Goal: Task Accomplishment & Management: Manage account settings

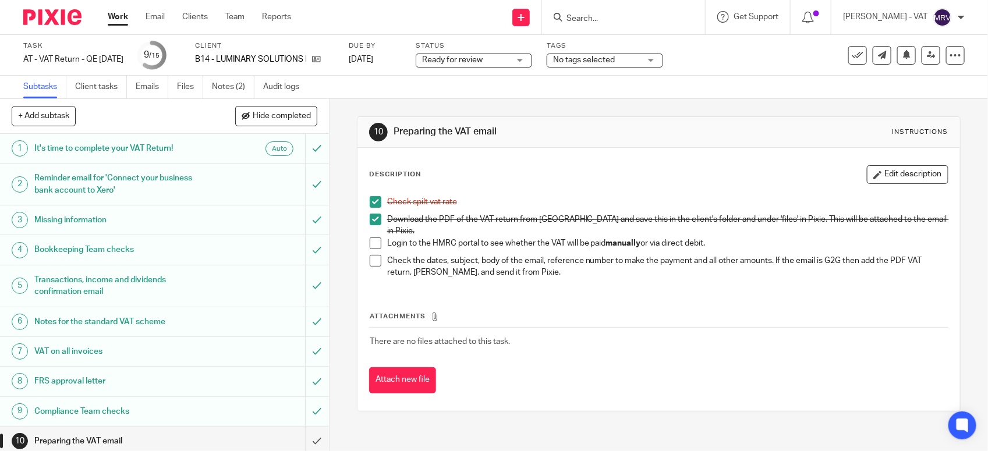
click at [558, 169] on div "Description Edit description" at bounding box center [658, 174] width 579 height 19
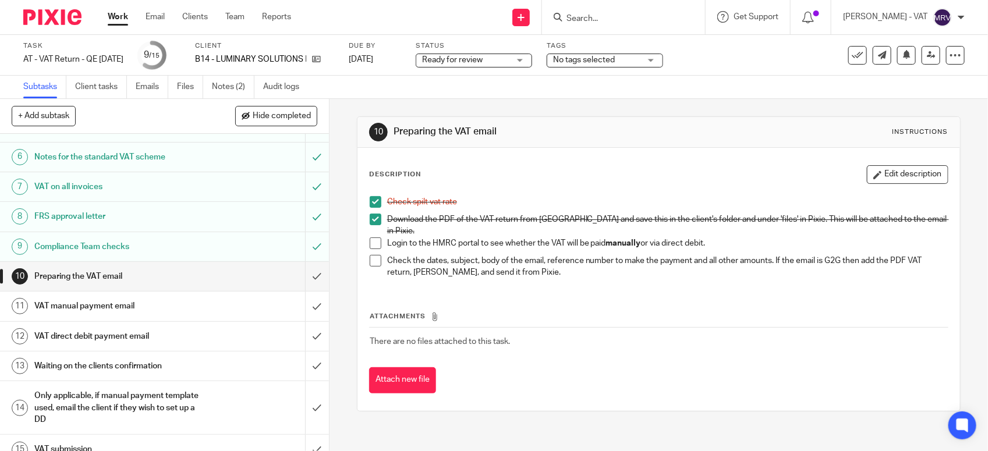
scroll to position [181, 0]
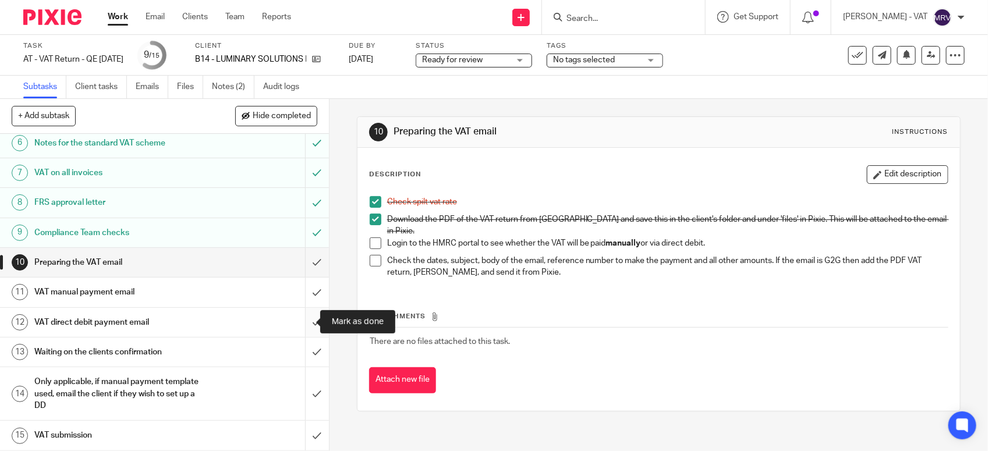
click at [295, 322] on input "submit" at bounding box center [164, 322] width 329 height 29
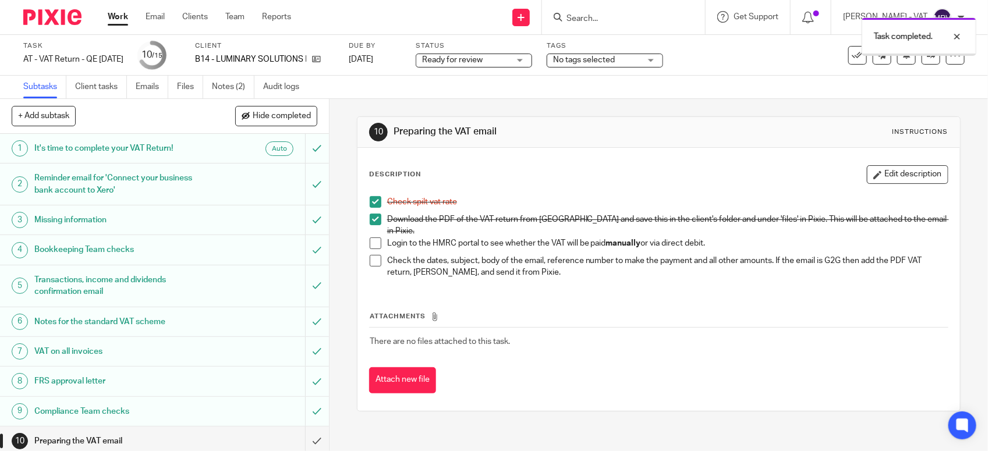
scroll to position [181, 0]
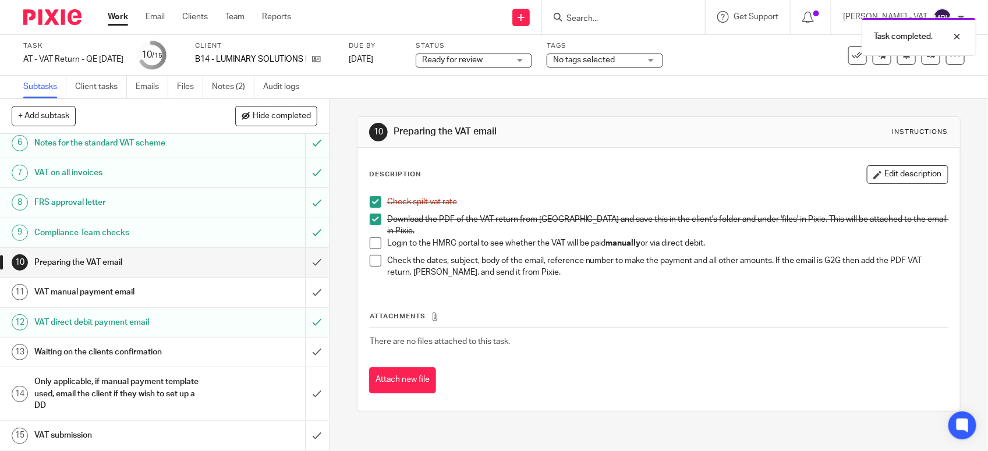
click at [126, 284] on h1 "VAT manual payment email" at bounding box center [120, 291] width 173 height 17
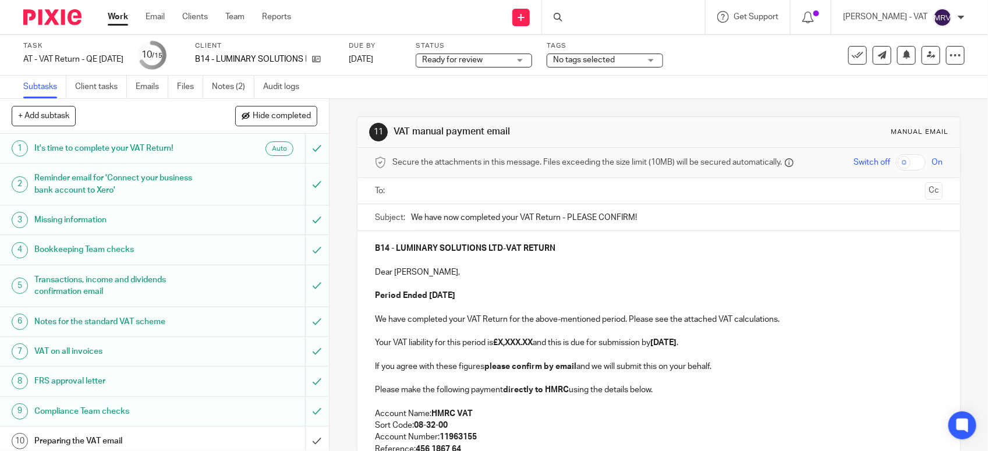
scroll to position [181, 0]
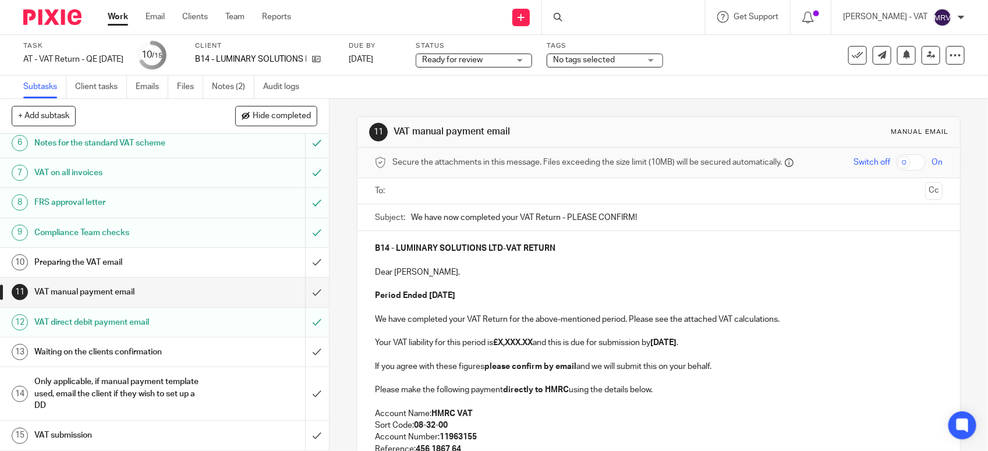
click at [558, 191] on input "text" at bounding box center [658, 191] width 524 height 13
paste div
copy strong "5,226.68"
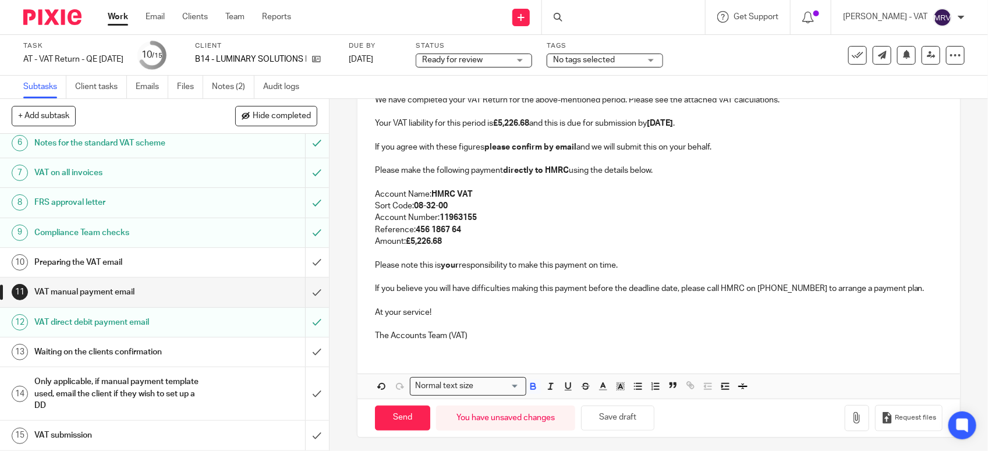
scroll to position [225, 0]
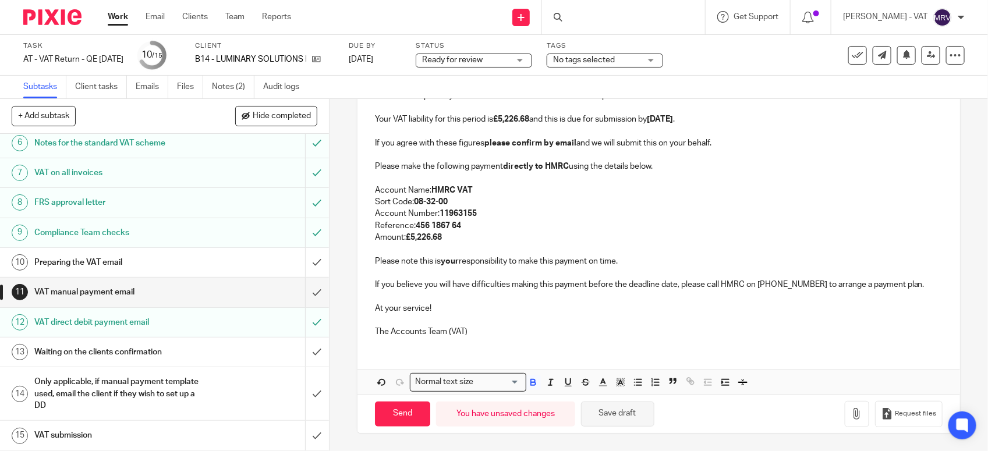
click at [598, 422] on button "Save draft" at bounding box center [617, 414] width 73 height 25
click at [543, 232] on p "Amount: £5,226.68" at bounding box center [659, 238] width 568 height 12
click at [482, 233] on p "Amount: £5,226.68" at bounding box center [659, 238] width 568 height 12
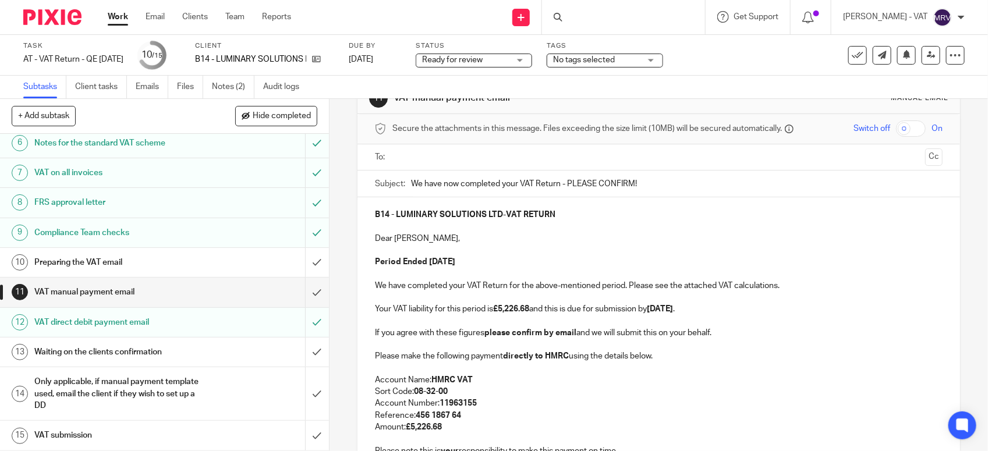
scroll to position [0, 0]
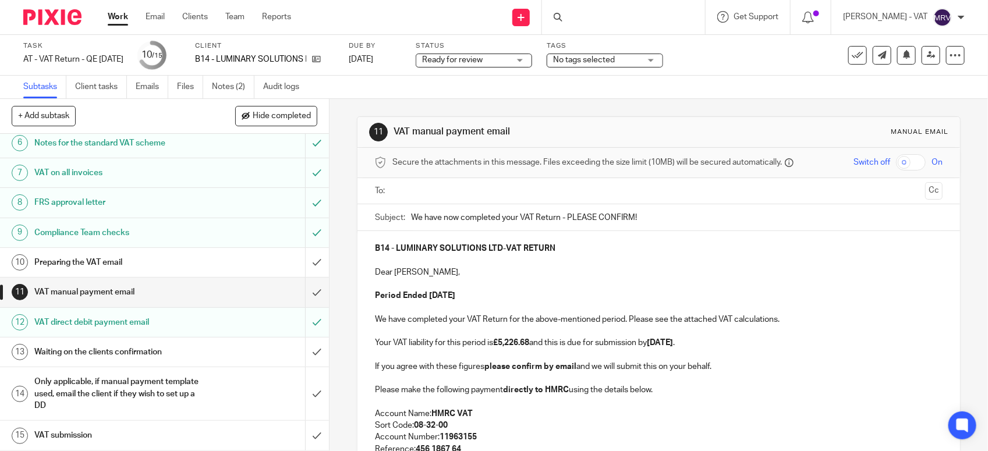
click at [613, 281] on p at bounding box center [659, 284] width 568 height 12
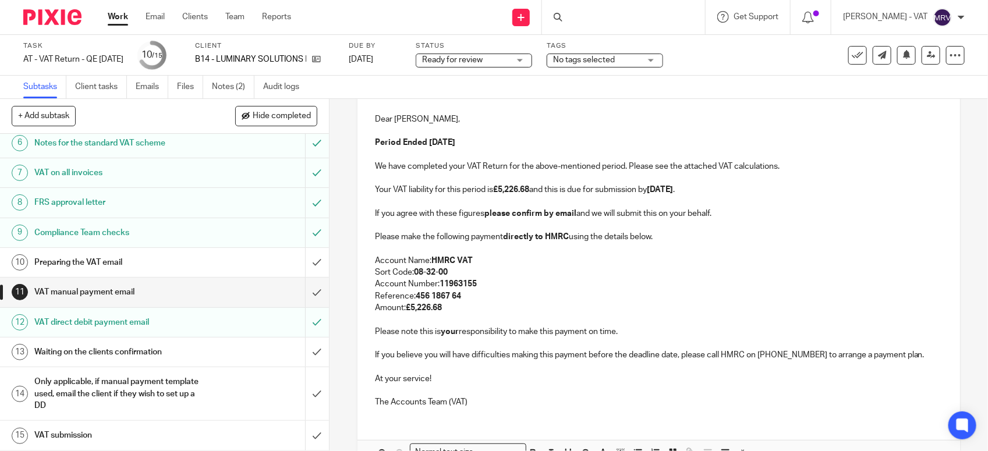
scroll to position [218, 0]
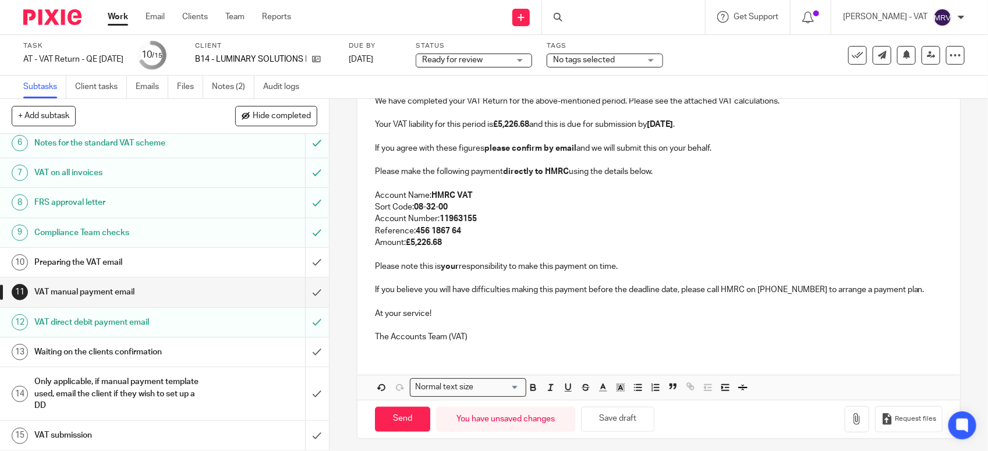
click at [620, 303] on p at bounding box center [659, 302] width 568 height 12
click at [851, 422] on icon "button" at bounding box center [857, 419] width 12 height 12
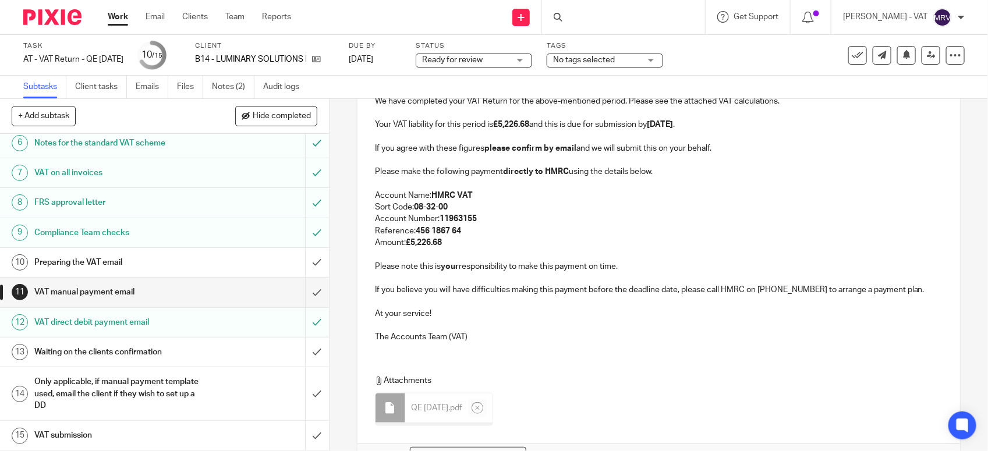
click at [527, 309] on p "At your service!" at bounding box center [659, 314] width 568 height 12
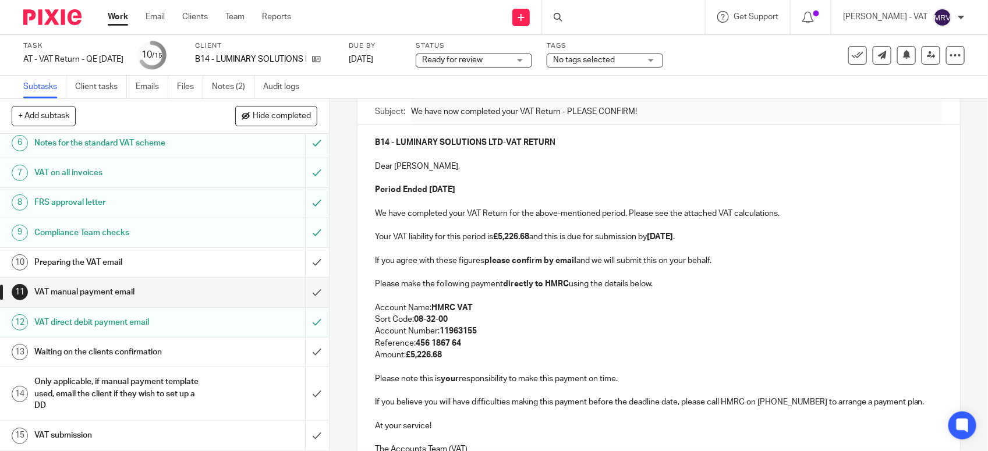
scroll to position [73, 0]
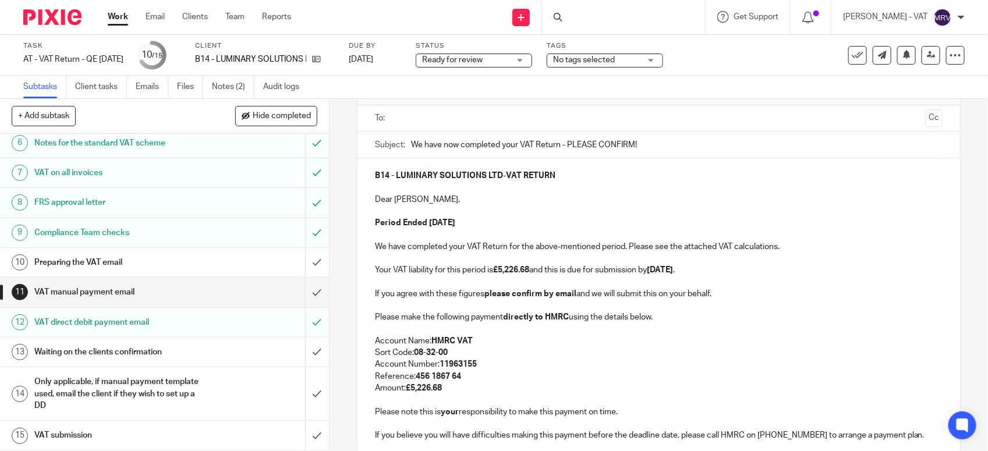
click at [540, 214] on p at bounding box center [659, 211] width 568 height 12
click at [609, 351] on p "Sort Code: 08-32-00" at bounding box center [659, 353] width 568 height 12
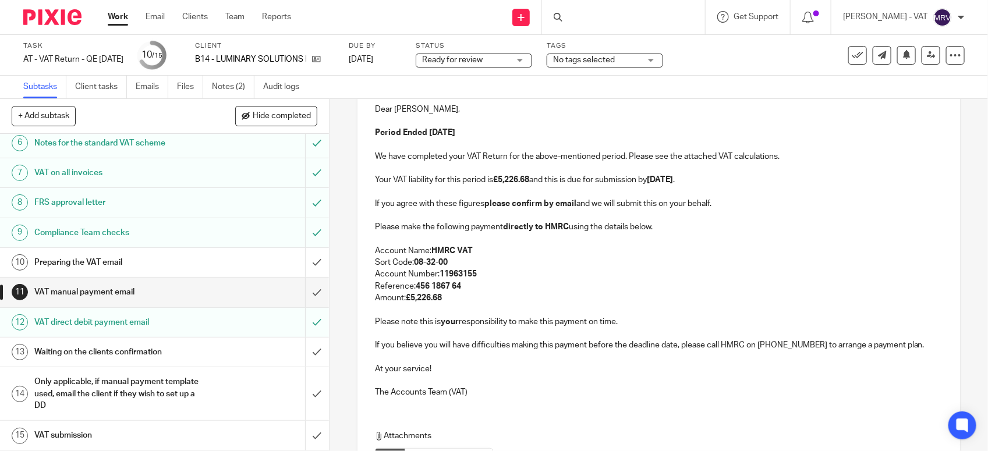
scroll to position [146, 0]
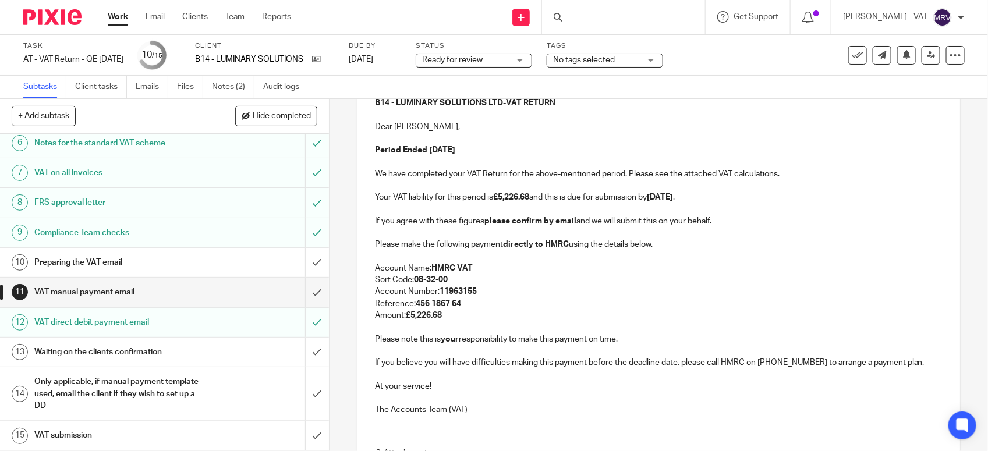
click at [676, 314] on p "Amount: £5,226.68" at bounding box center [659, 316] width 568 height 12
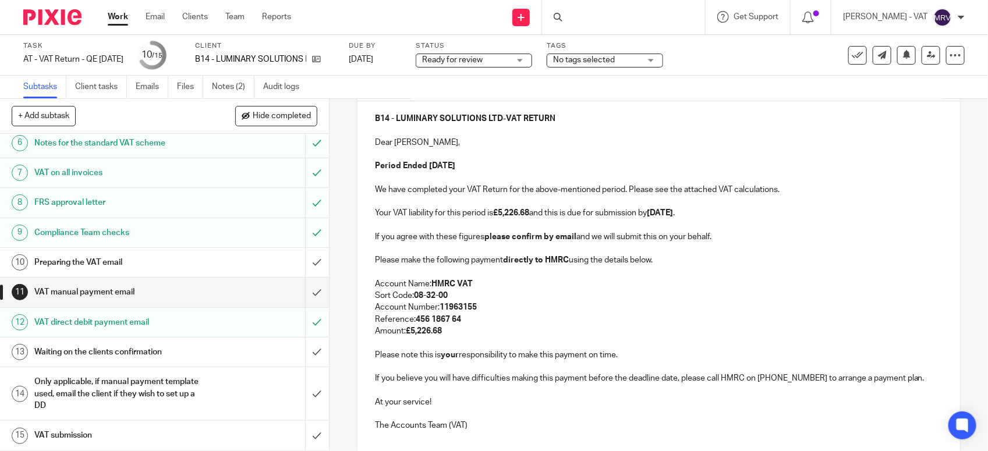
scroll to position [73, 0]
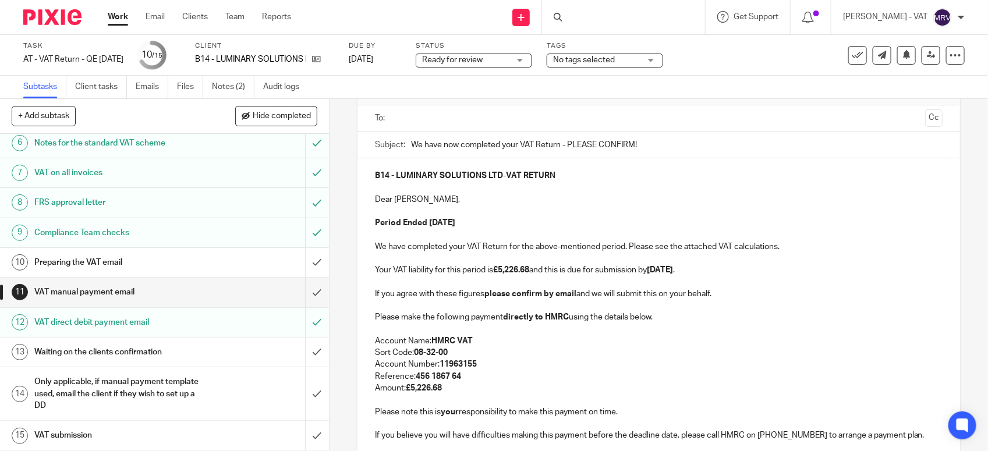
click at [519, 121] on input "text" at bounding box center [658, 118] width 524 height 13
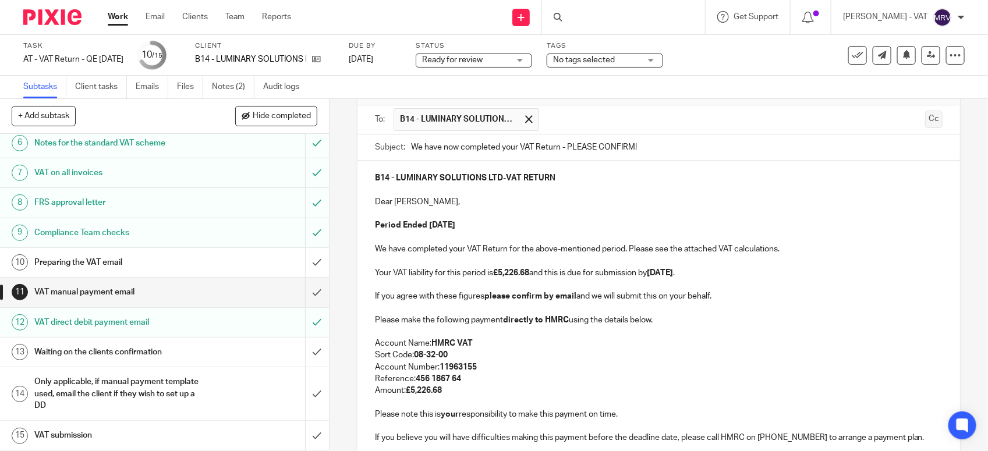
click at [925, 125] on button "Cc" at bounding box center [933, 119] width 17 height 17
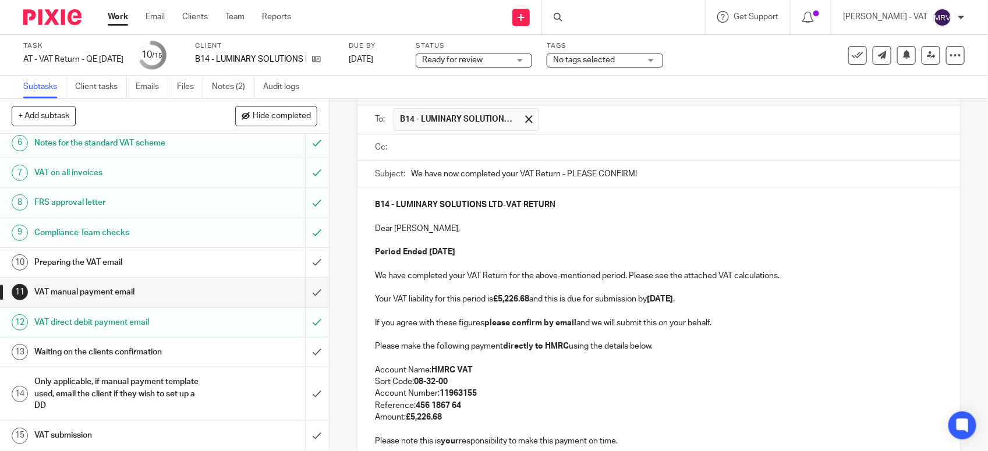
click at [433, 152] on input "text" at bounding box center [666, 147] width 541 height 13
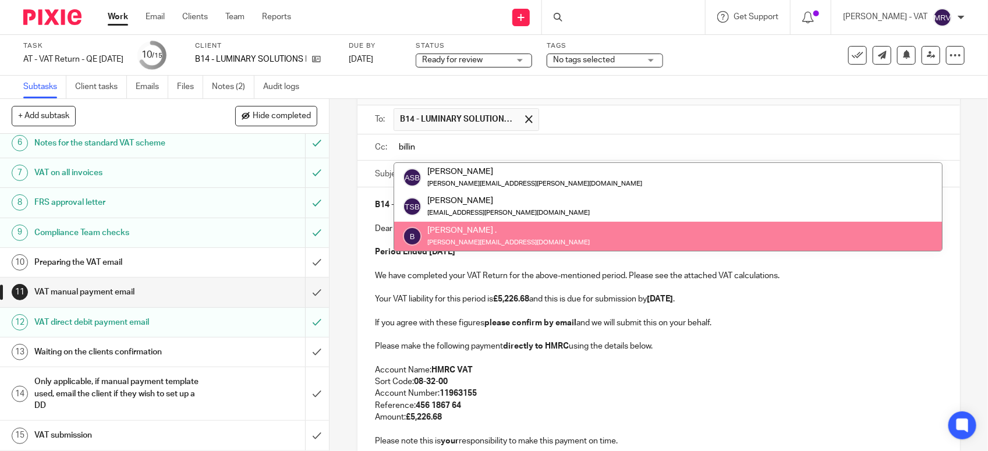
type input "billin"
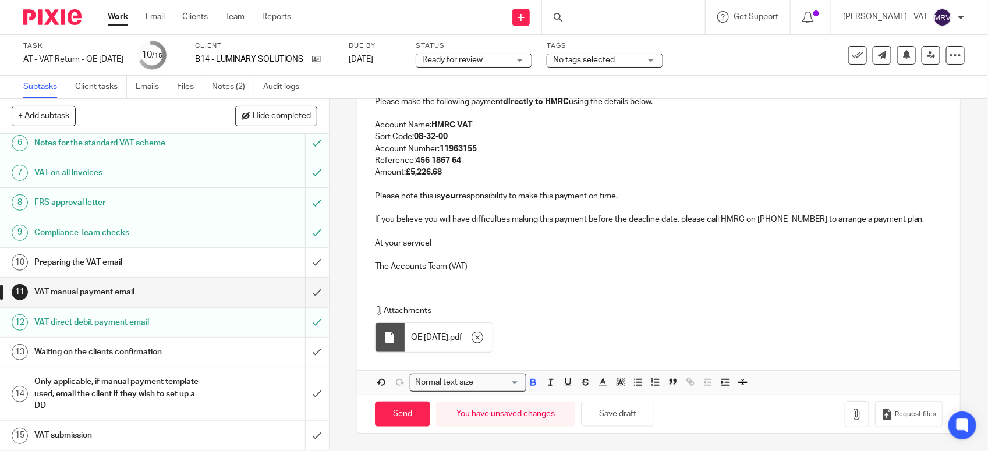
scroll to position [251, 0]
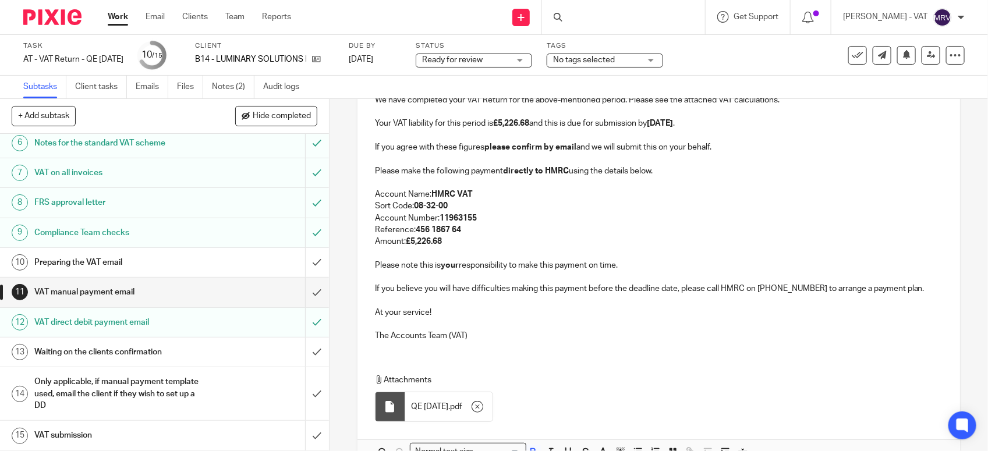
click at [470, 242] on p "Amount: £5,226.68" at bounding box center [659, 242] width 568 height 12
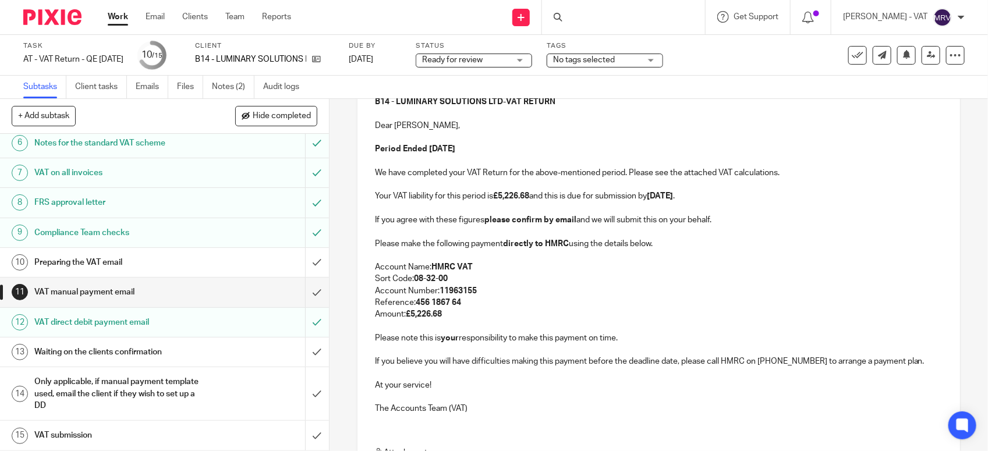
scroll to position [105, 0]
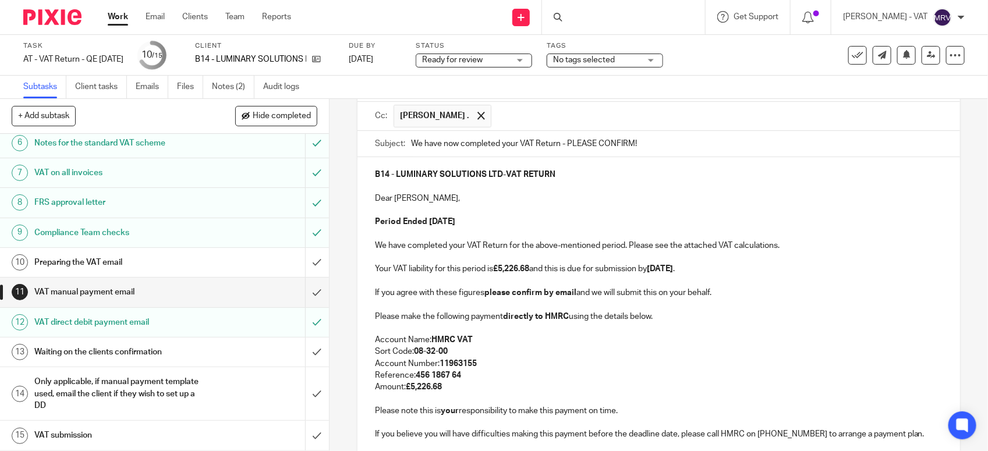
click at [457, 207] on p at bounding box center [659, 210] width 568 height 12
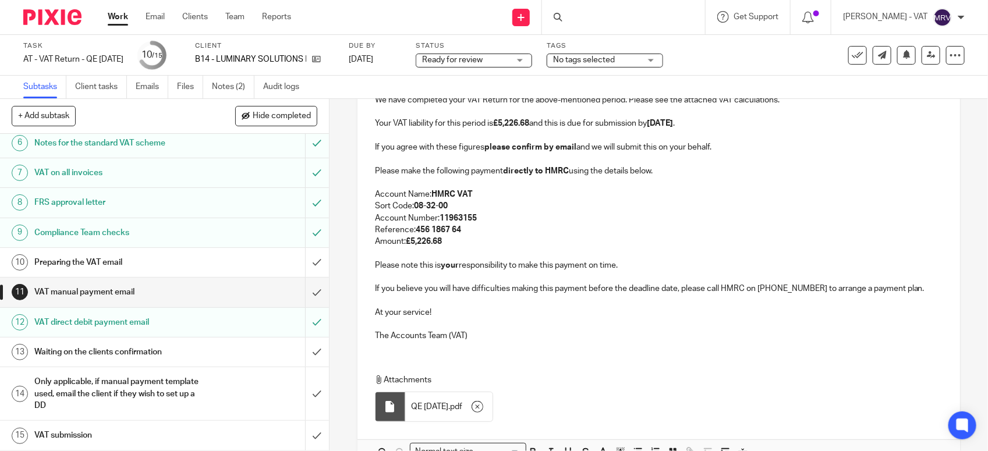
scroll to position [324, 0]
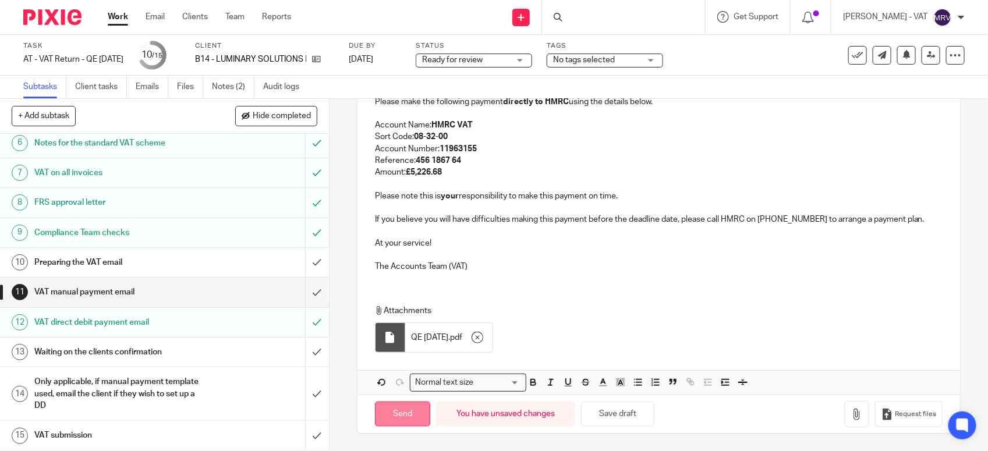
click at [388, 409] on input "Send" at bounding box center [402, 414] width 55 height 25
type input "Sent"
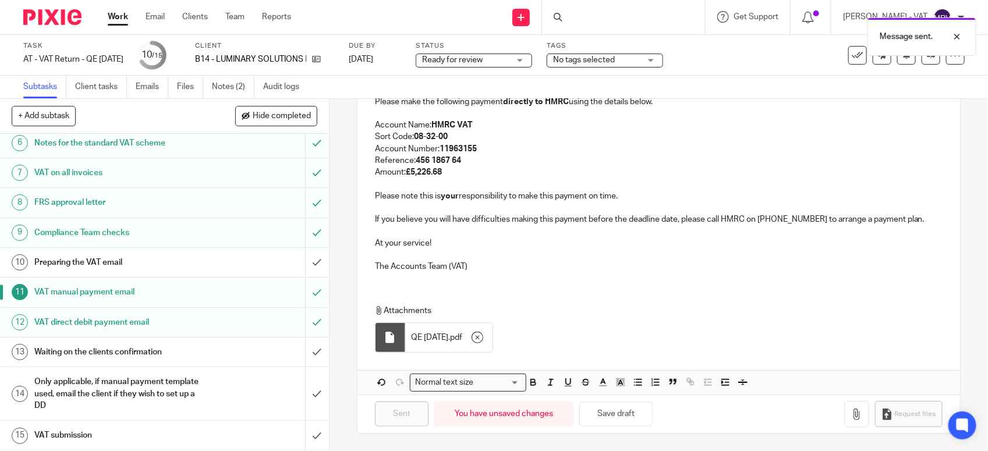
click at [169, 260] on h1 "Preparing the VAT email" at bounding box center [120, 262] width 173 height 17
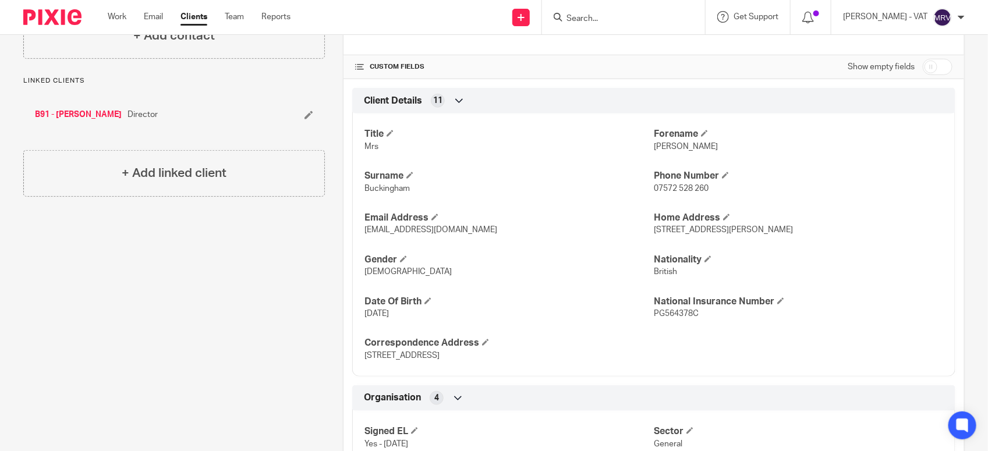
scroll to position [364, 0]
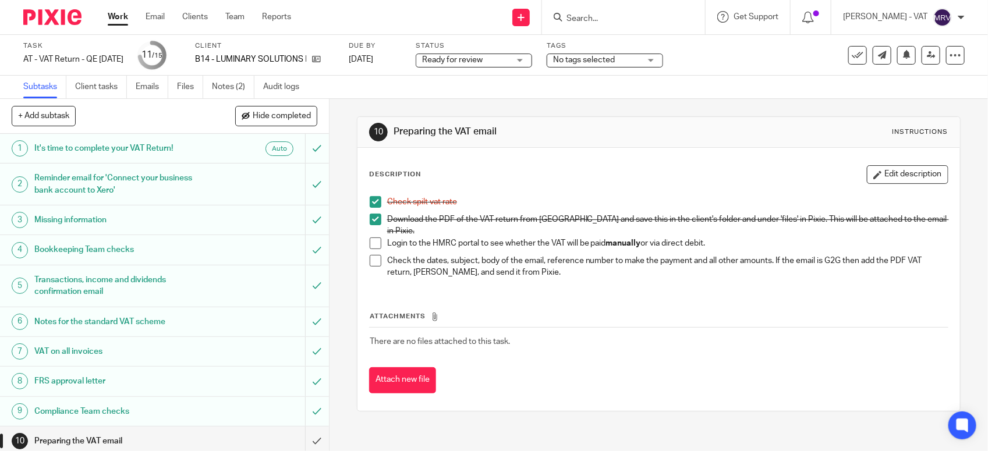
click at [364, 236] on div "Check spilt vat rate Download the PDF of the VAT return from Xero and save this…" at bounding box center [659, 238] width 590 height 97
click at [370, 237] on span at bounding box center [376, 243] width 12 height 12
click at [235, 90] on link "Notes (2)" at bounding box center [233, 87] width 42 height 23
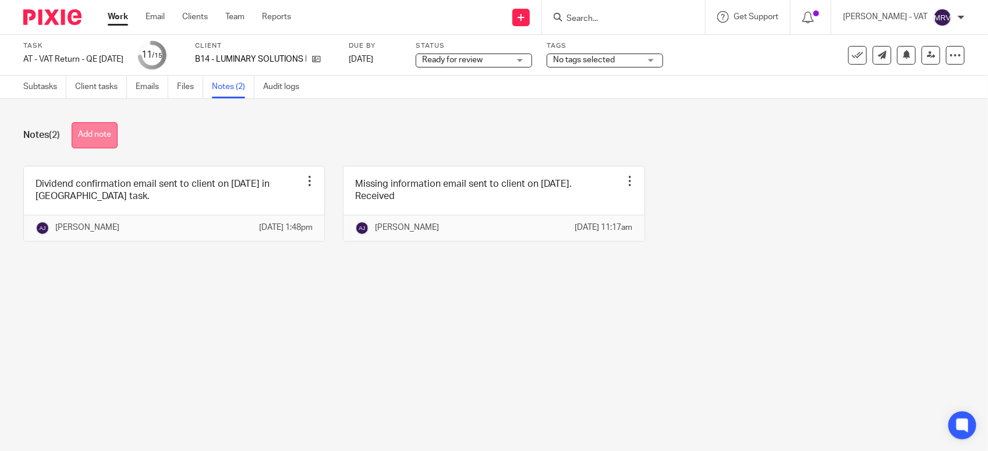
click at [87, 134] on button "Add note" at bounding box center [95, 135] width 46 height 26
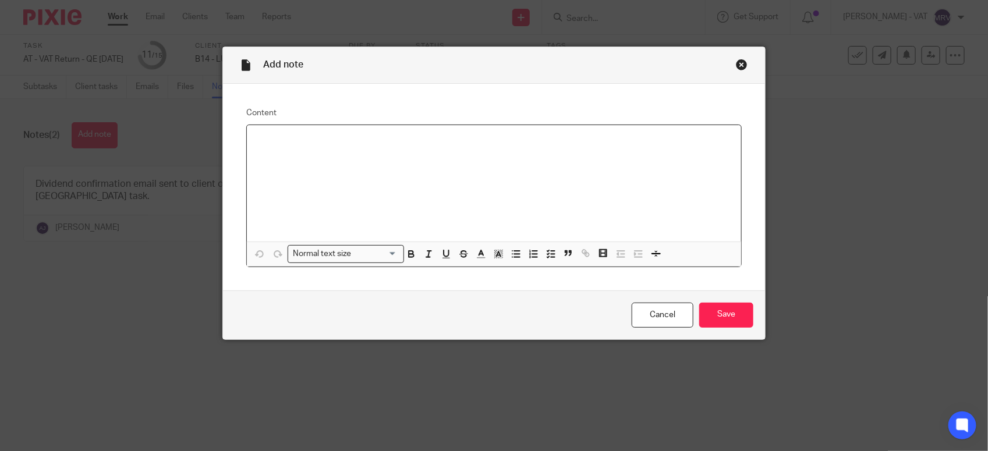
click at [417, 165] on div at bounding box center [494, 183] width 494 height 116
click at [729, 309] on input "Save" at bounding box center [726, 315] width 54 height 25
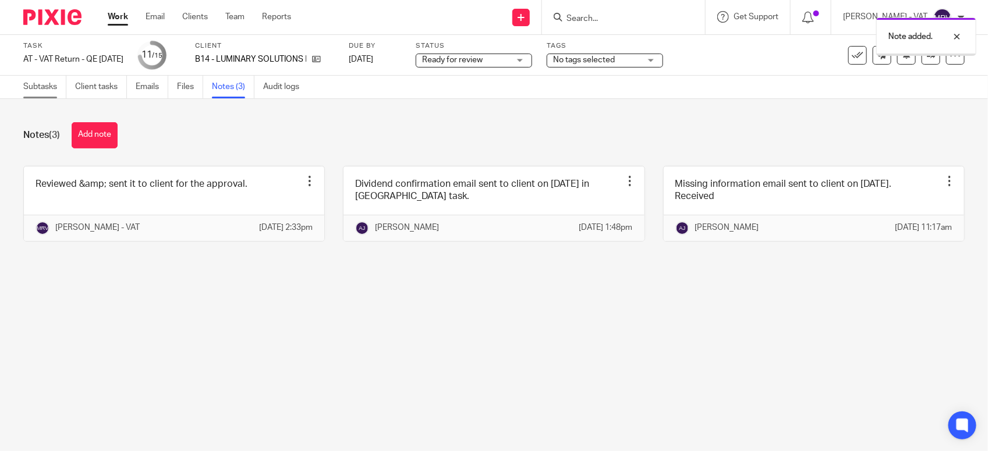
drag, startPoint x: 0, startPoint y: 0, endPoint x: 40, endPoint y: 86, distance: 94.3
click at [40, 86] on link "Subtasks" at bounding box center [44, 87] width 43 height 23
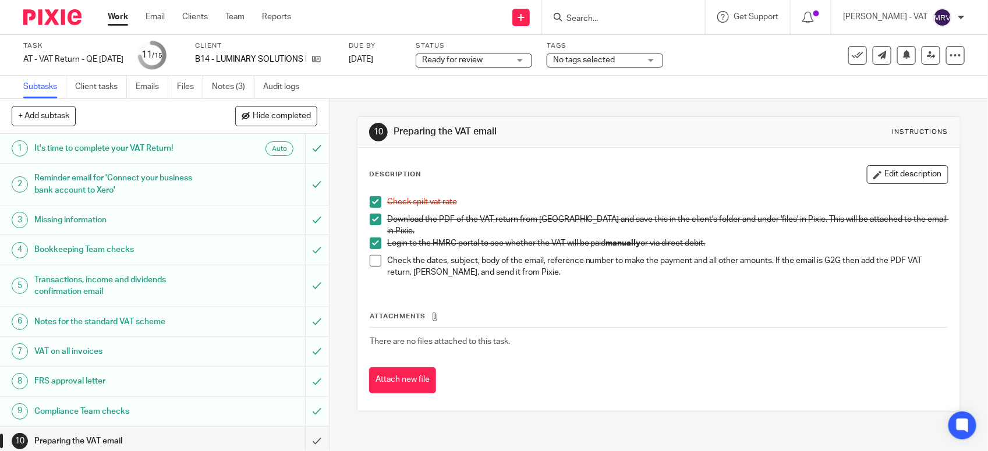
click at [542, 302] on div "Attachments There are no files attached to this task. Attach new file" at bounding box center [658, 341] width 579 height 106
click at [229, 91] on link "Notes (3)" at bounding box center [233, 87] width 42 height 23
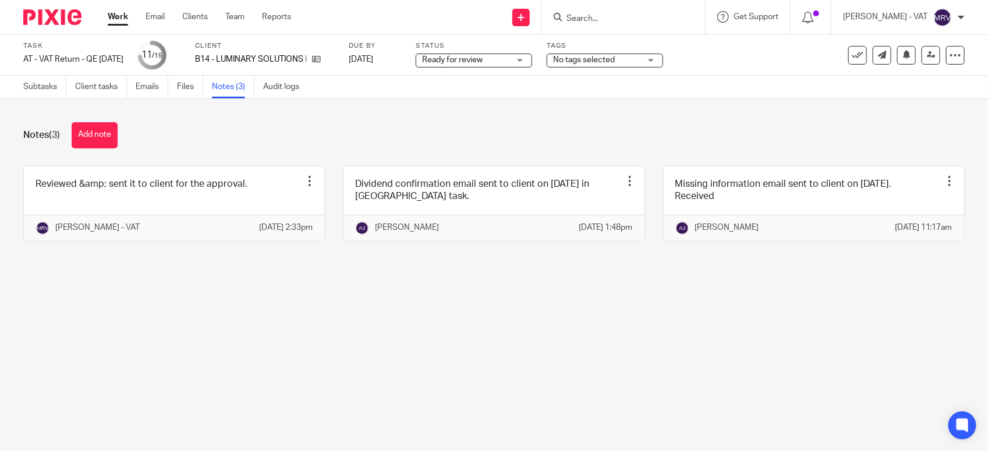
click at [51, 90] on link "Subtasks" at bounding box center [44, 87] width 43 height 23
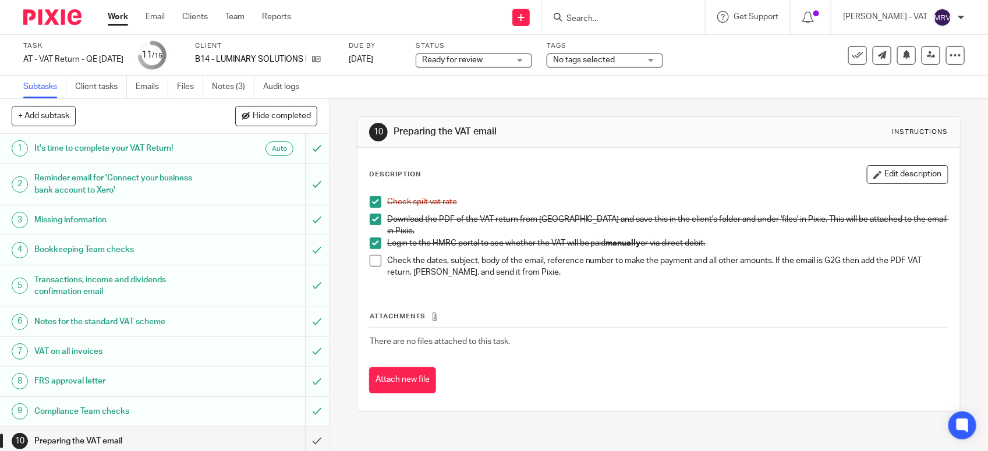
click at [371, 255] on span at bounding box center [376, 261] width 12 height 12
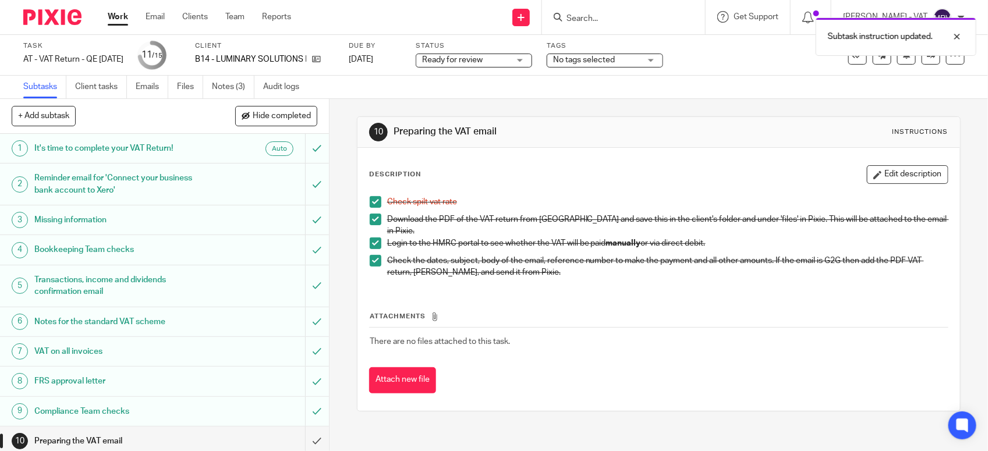
click at [635, 262] on p "Check the dates, subject, body of the email, reference number to make the payme…" at bounding box center [667, 267] width 561 height 24
drag, startPoint x: 605, startPoint y: 296, endPoint x: 440, endPoint y: 83, distance: 269.7
click at [604, 296] on div "Attachments There are no files attached to this task. Attach new file" at bounding box center [658, 341] width 579 height 106
click at [618, 288] on div "Attachments There are no files attached to this task. Attach new file" at bounding box center [658, 341] width 579 height 106
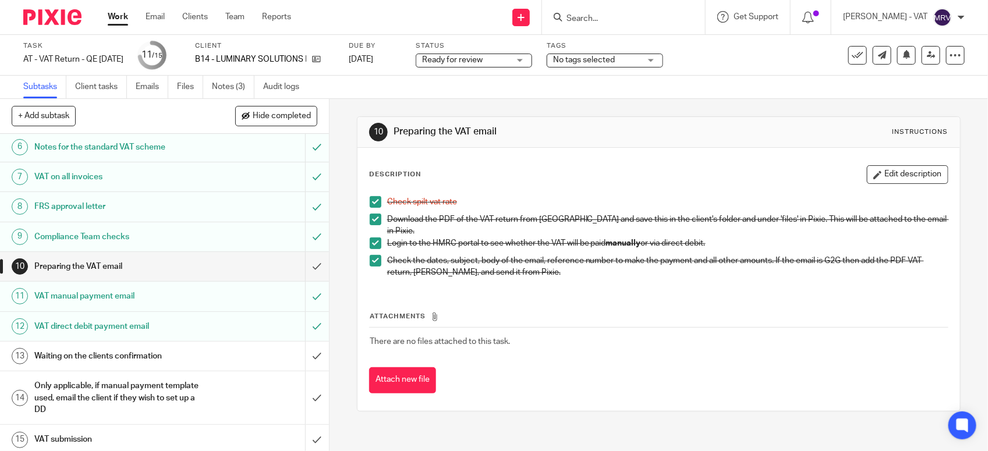
scroll to position [181, 0]
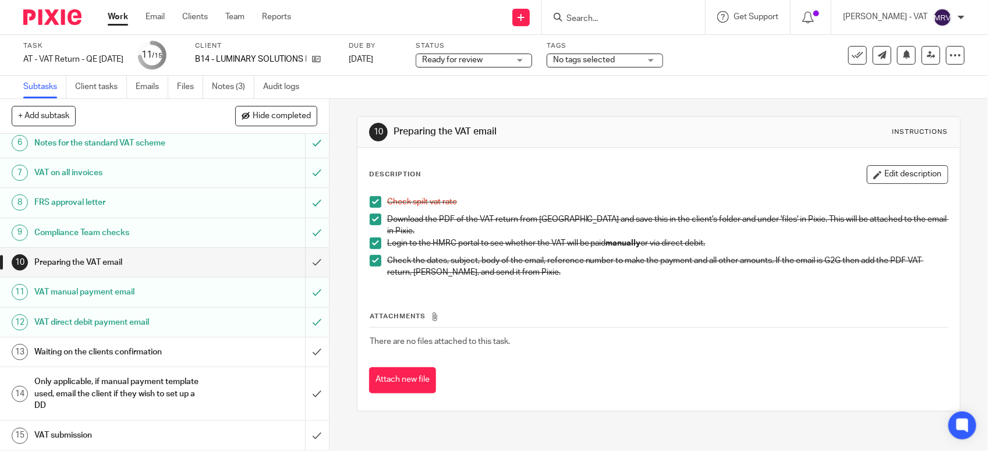
click at [420, 288] on div "Attachments There are no files attached to this task. Attach new file" at bounding box center [658, 341] width 579 height 106
click at [593, 303] on div "Attachments There are no files attached to this task. Attach new file" at bounding box center [658, 341] width 579 height 106
click at [297, 261] on input "submit" at bounding box center [164, 262] width 329 height 29
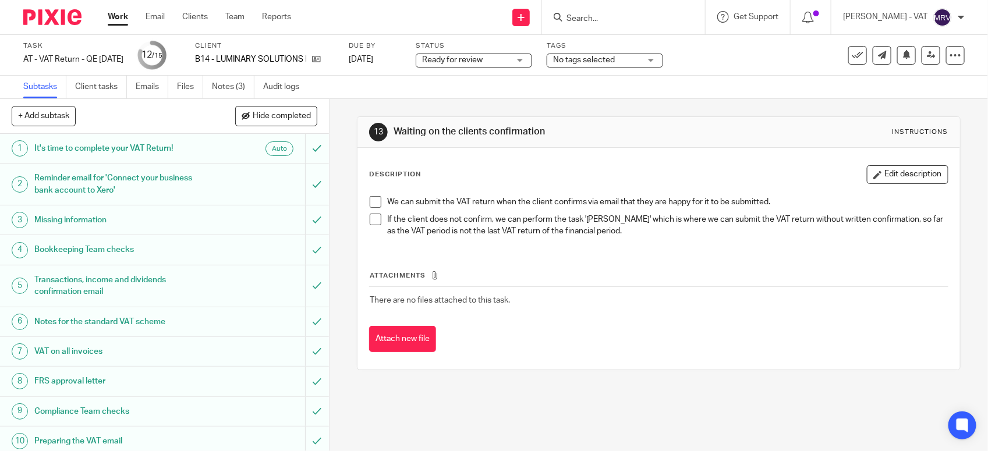
click at [480, 173] on div "Description Edit description" at bounding box center [658, 174] width 579 height 19
click at [497, 64] on span "Ready for review" at bounding box center [465, 60] width 87 height 12
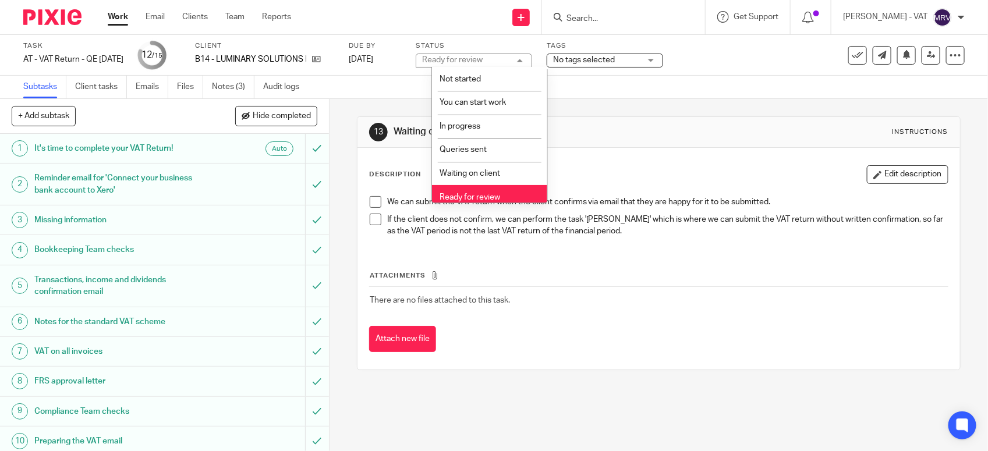
scroll to position [52, 0]
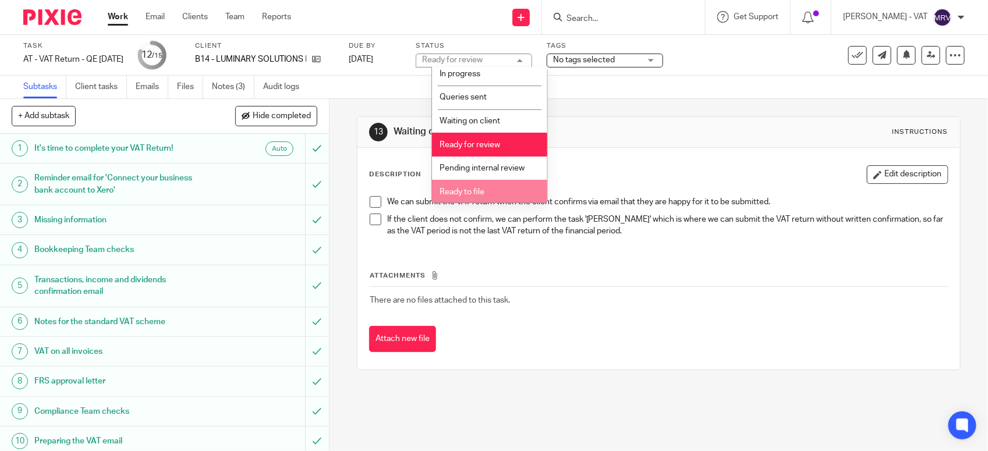
click at [485, 192] on li "Ready to file" at bounding box center [489, 192] width 115 height 24
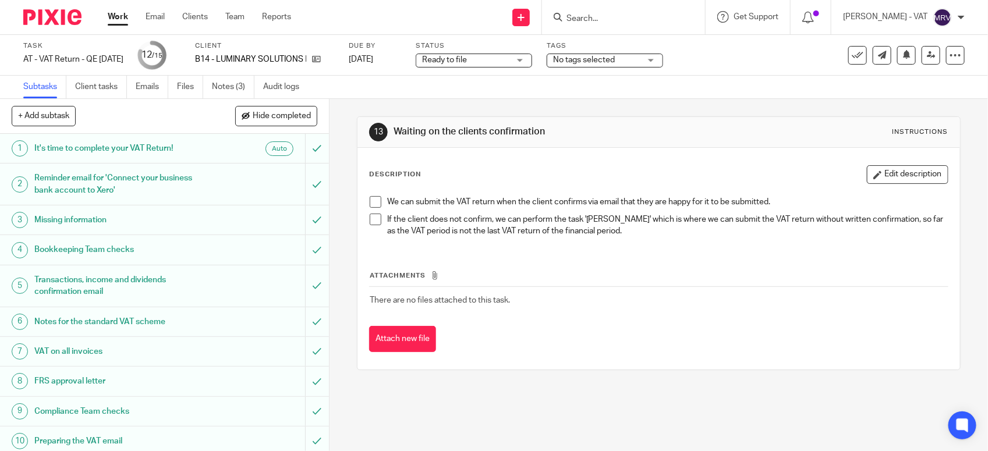
click at [624, 219] on p "If the client does not confirm, we can perform the task '[PERSON_NAME]' which i…" at bounding box center [667, 226] width 561 height 24
click at [927, 54] on icon at bounding box center [931, 55] width 9 height 9
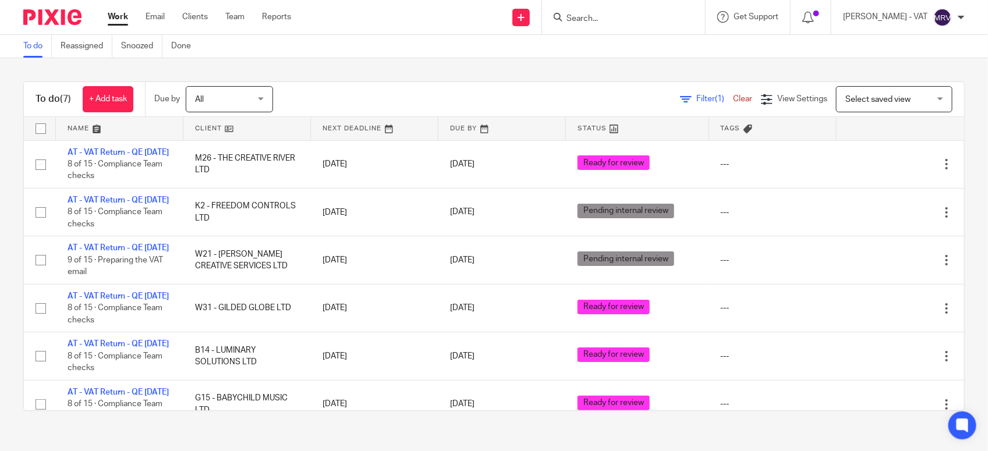
scroll to position [73, 0]
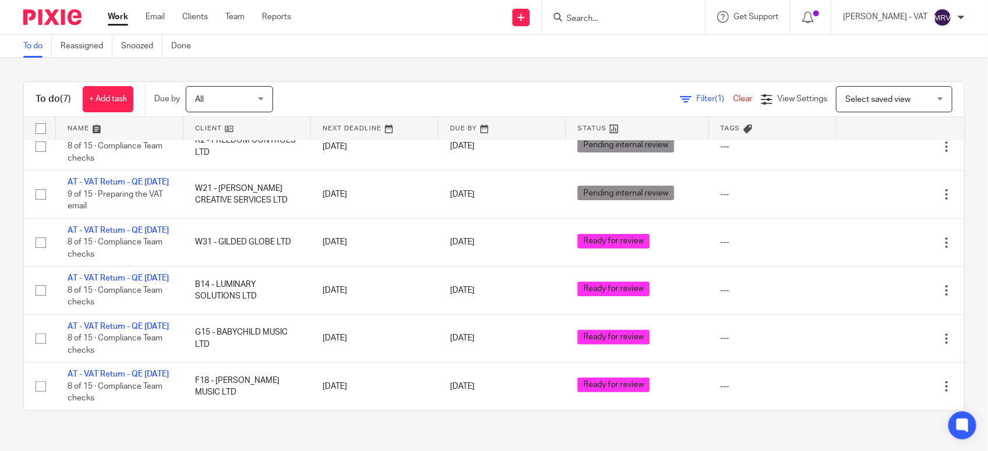
click at [320, 77] on div "To do (7) + Add task Due by All All Today Tomorrow This week Next week This mon…" at bounding box center [494, 246] width 988 height 376
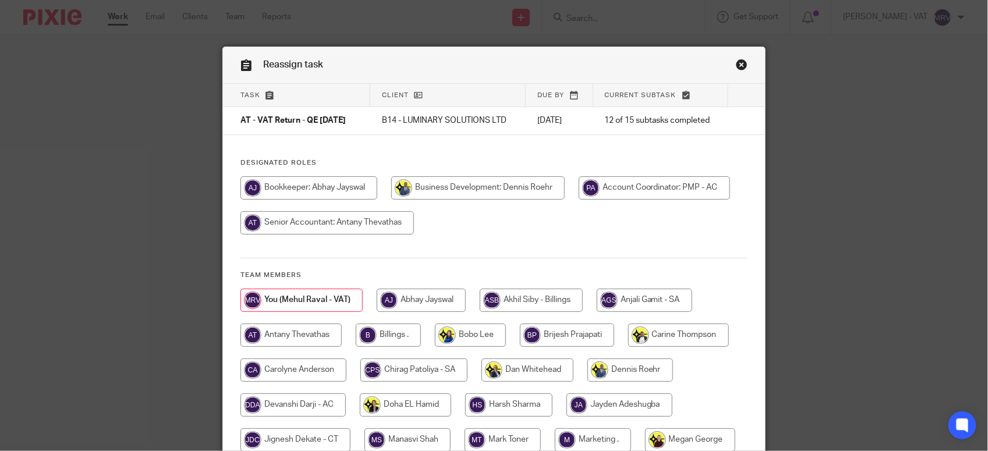
click at [485, 249] on div "Designated Roles Team members" at bounding box center [494, 363] width 542 height 410
click at [394, 336] on input "radio" at bounding box center [388, 335] width 65 height 23
radio input "true"
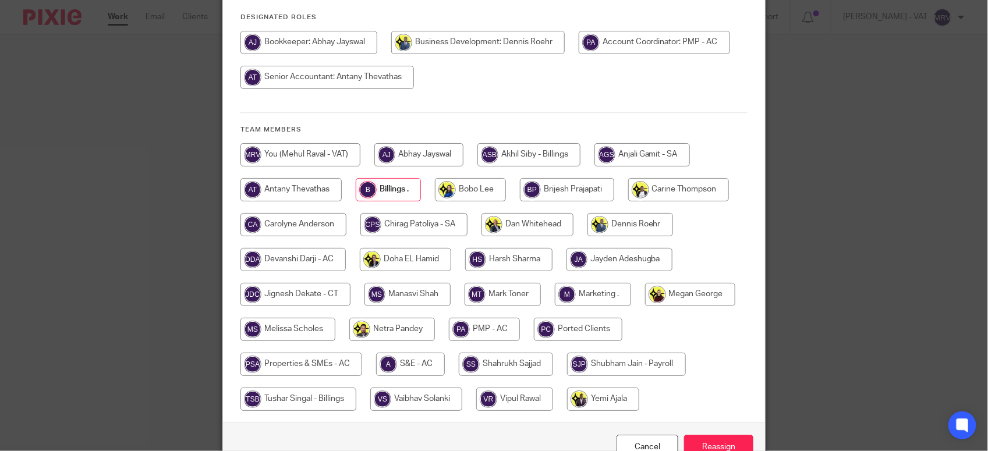
scroll to position [214, 0]
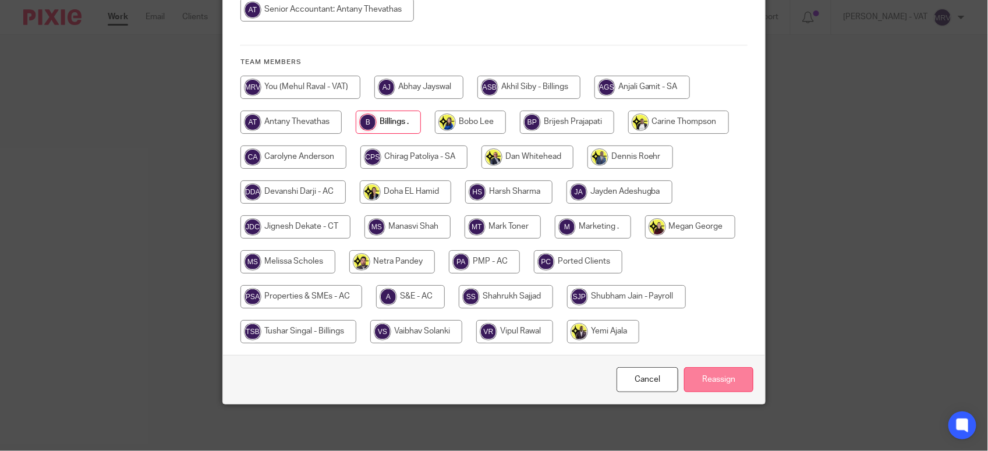
click at [725, 385] on input "Reassign" at bounding box center [718, 379] width 69 height 25
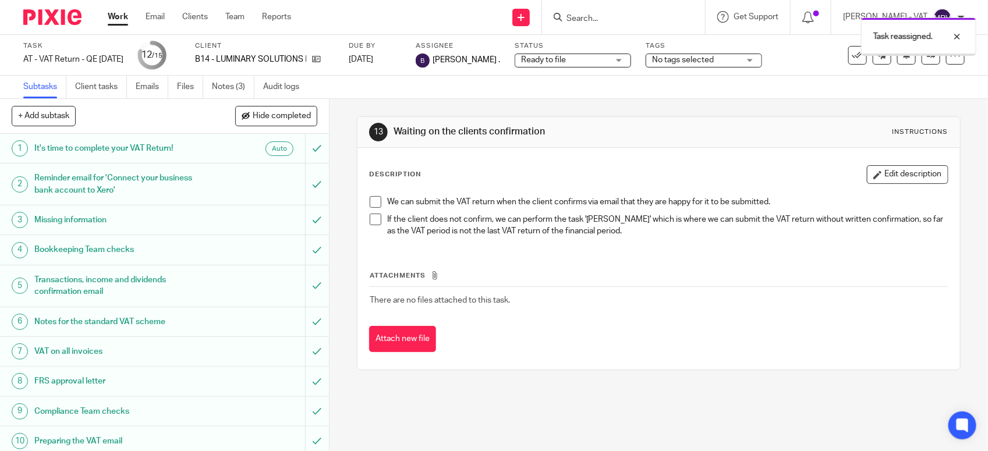
click at [547, 248] on div "Attachments There are no files attached to this task. Attach new file" at bounding box center [658, 300] width 579 height 106
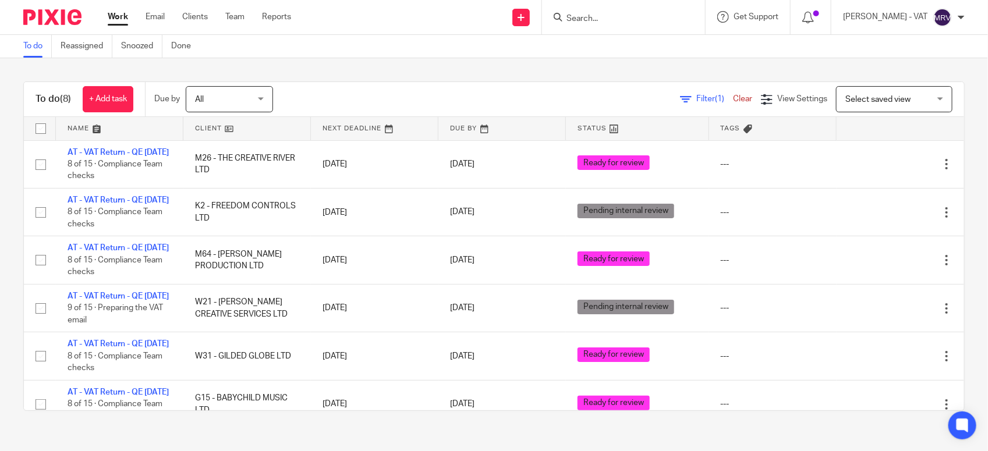
click at [371, 58] on div "To do (8) + Add task Due by All All [DATE] [DATE] This week Next week This mont…" at bounding box center [494, 246] width 988 height 376
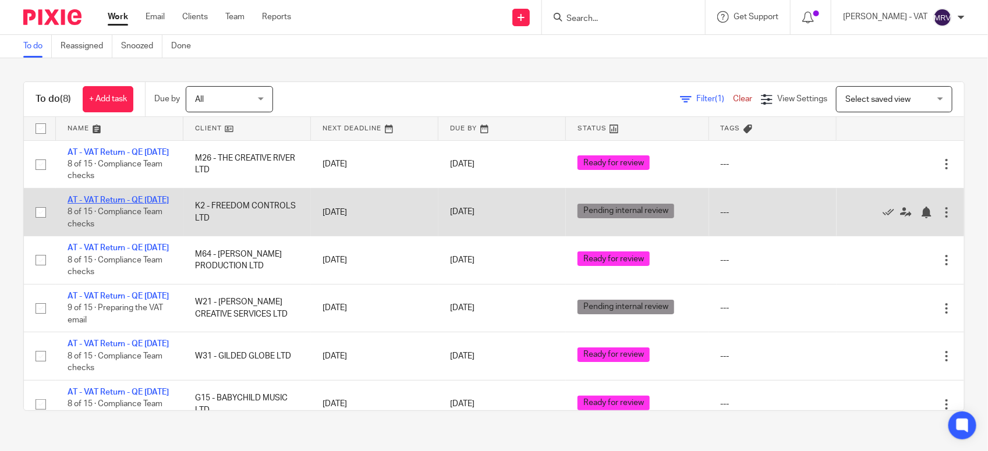
click at [115, 204] on link "AT - VAT Return - QE [DATE]" at bounding box center [118, 200] width 101 height 8
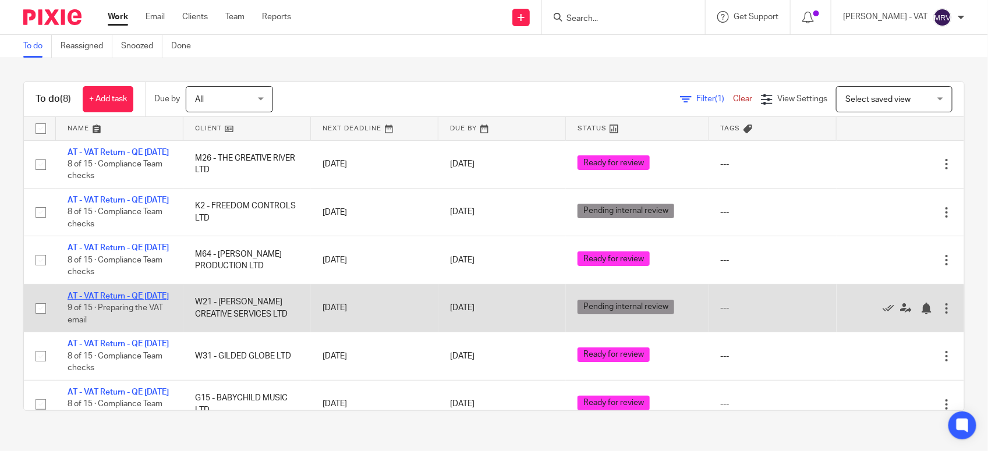
click at [105, 300] on link "AT - VAT Return - QE [DATE]" at bounding box center [118, 296] width 101 height 8
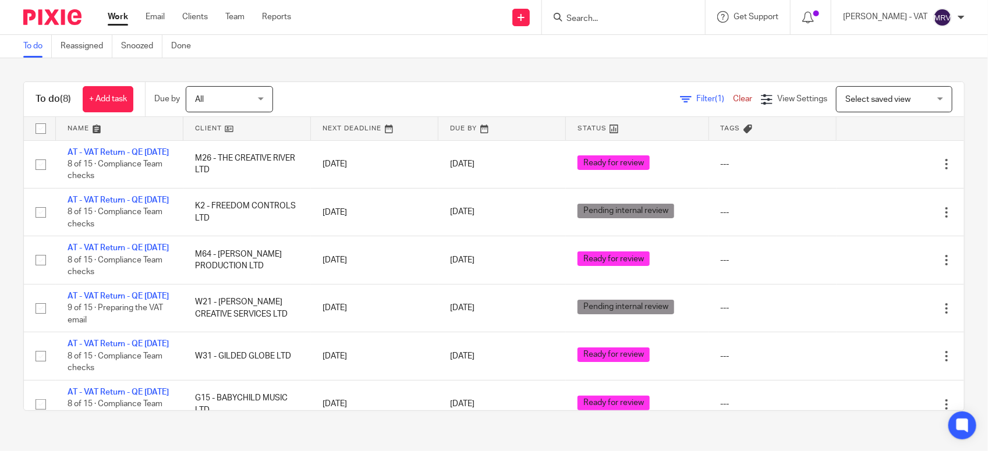
click at [3, 236] on div "To do (8) + Add task Due by All All Today Tomorrow This week Next week This mon…" at bounding box center [494, 246] width 988 height 376
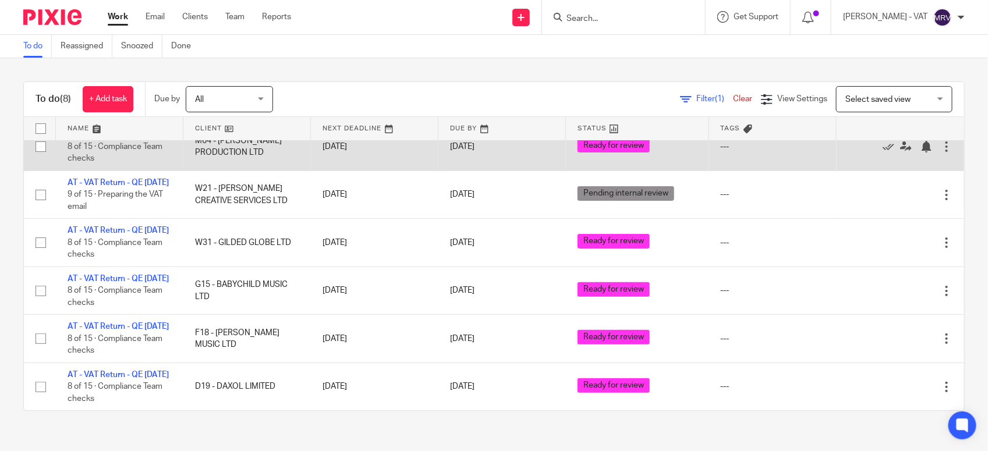
scroll to position [146, 0]
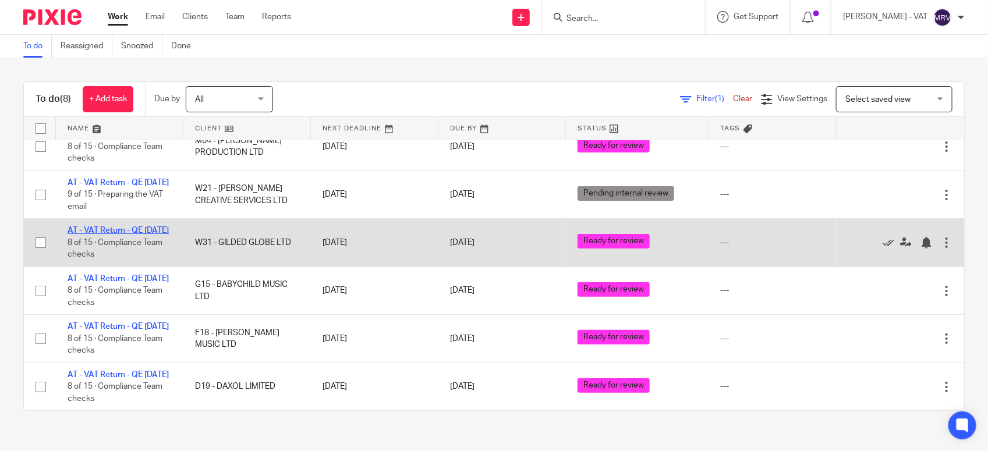
click at [121, 235] on link "AT - VAT Return - QE 30-09-2025" at bounding box center [118, 230] width 101 height 8
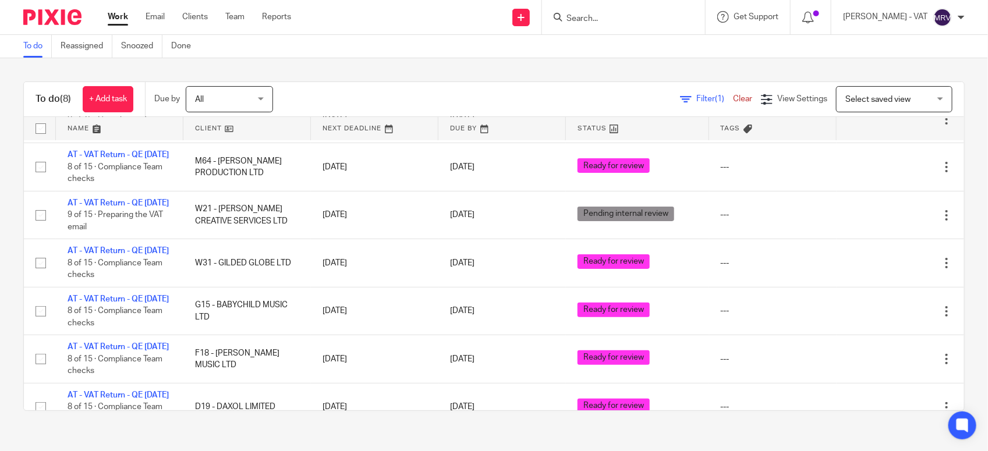
scroll to position [62, 0]
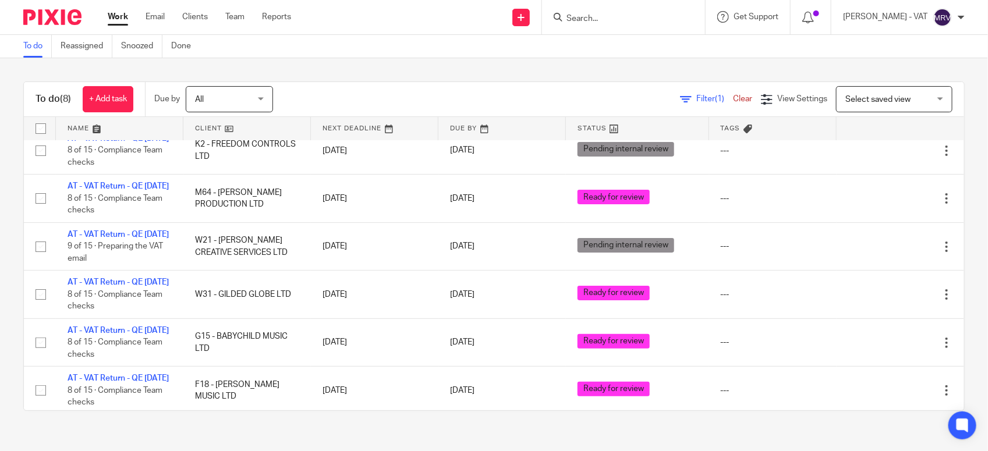
click at [422, 74] on div "To do (8) + Add task Due by All All Today Tomorrow This week Next week This mon…" at bounding box center [494, 246] width 988 height 376
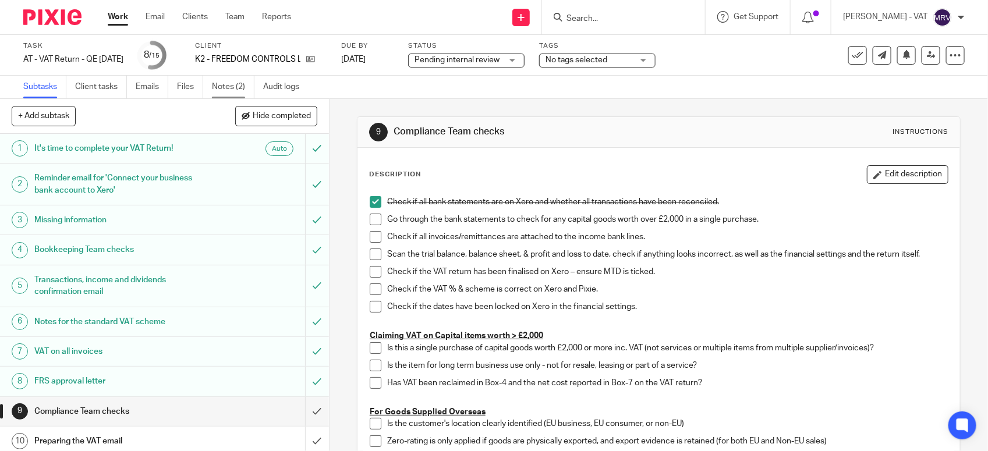
click at [242, 88] on link "Notes (2)" at bounding box center [233, 87] width 42 height 23
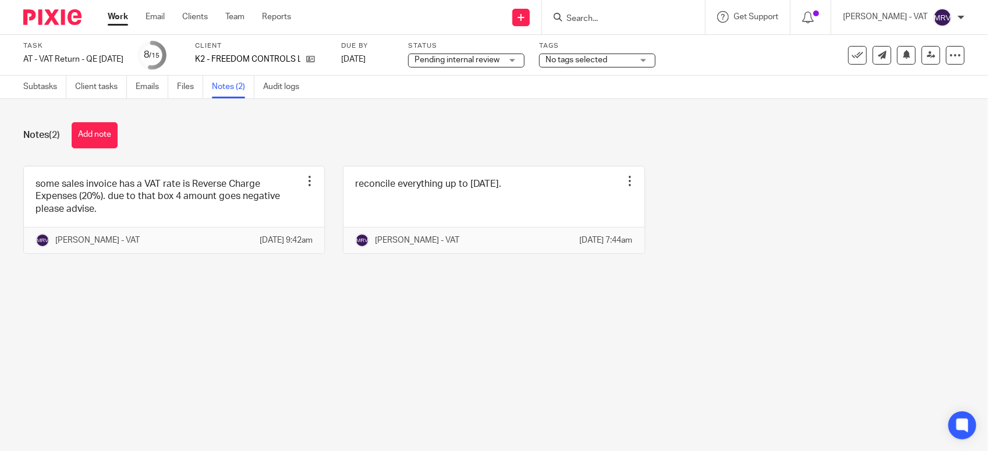
click at [382, 307] on main "Task AT - VAT Return - QE [DATE] Save AT - VAT Return - QE [DATE] 8 /15 Client …" at bounding box center [494, 225] width 988 height 451
click at [577, 412] on main "Task AT - VAT Return - QE [DATE] Save AT - VAT Return - QE [DATE] 8 /15 Client …" at bounding box center [494, 225] width 988 height 451
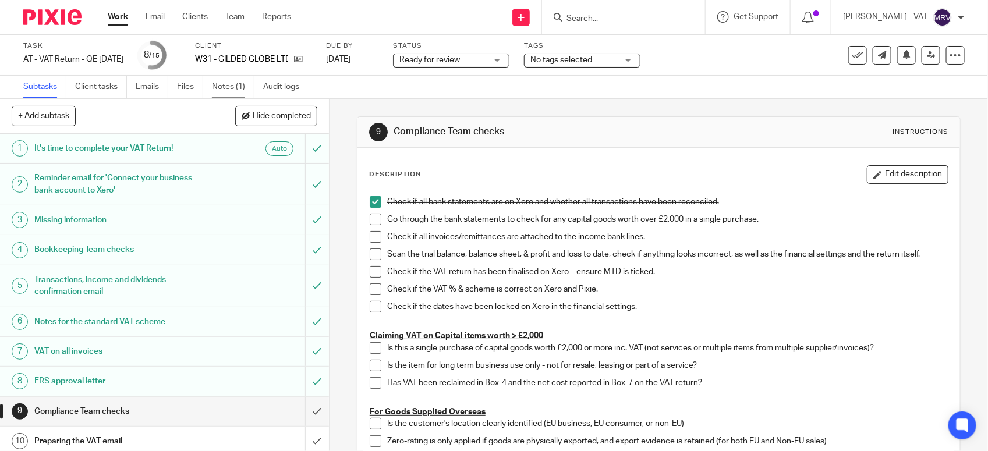
click at [237, 86] on link "Notes (1)" at bounding box center [233, 87] width 42 height 23
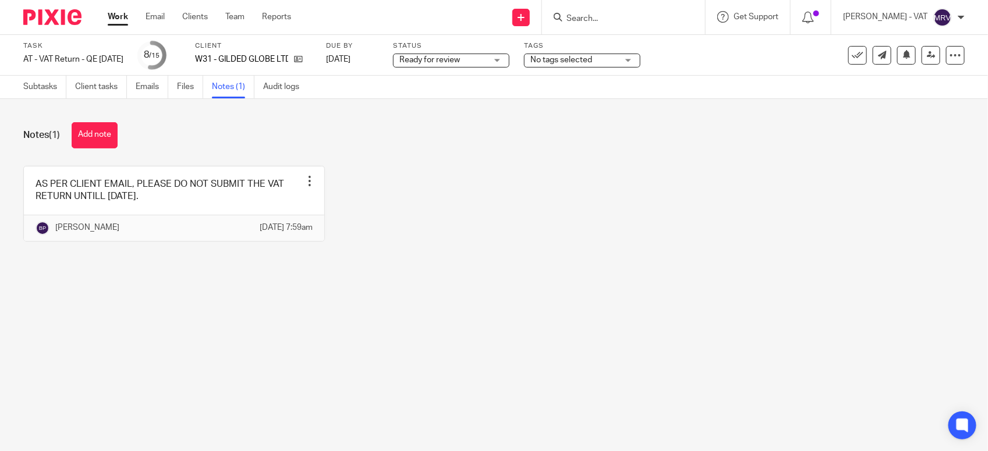
click at [594, 168] on div "AS PER CLIENT EMAIL, PLEASE DO NOT SUBMIT THE VAT RETURN UNTILL 01ST NOVEMBER 2…" at bounding box center [484, 212] width 959 height 93
click at [440, 242] on div "AS PER CLIENT EMAIL, PLEASE DO NOT SUBMIT THE VAT RETURN UNTILL 01ST NOVEMBER 2…" at bounding box center [484, 212] width 959 height 93
click at [400, 161] on div "Notes (1) Add note AS PER CLIENT EMAIL, PLEASE DO NOT SUBMIT THE VAT RETURN UNT…" at bounding box center [494, 190] width 988 height 183
click at [639, 16] on input "Search" at bounding box center [617, 19] width 105 height 10
click at [603, 19] on input "Search" at bounding box center [617, 19] width 105 height 10
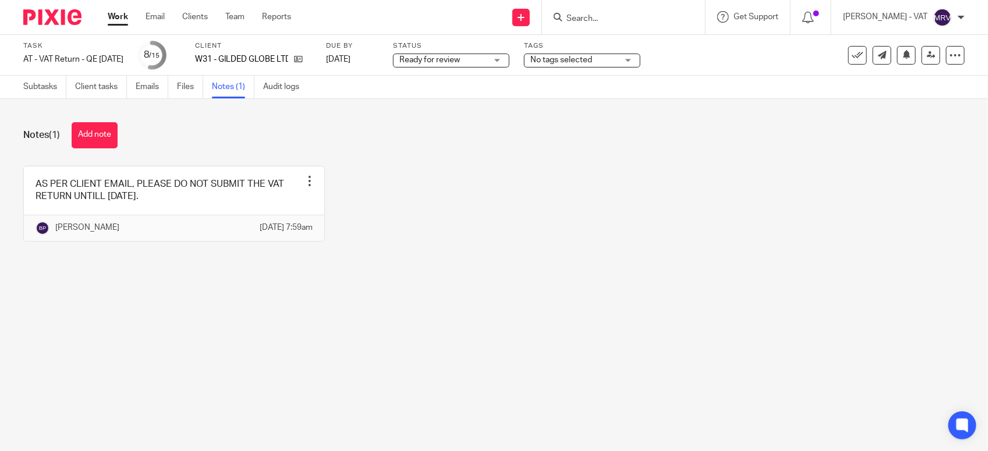
click at [412, 309] on main "Task AT - VAT Return - QE 30-09-2025 Save AT - VAT Return - QE 30-09-2025 8 /15…" at bounding box center [494, 225] width 988 height 451
click at [307, 349] on main "Task AT - VAT Return - QE 30-09-2025 Save AT - VAT Return - QE 30-09-2025 8 /15…" at bounding box center [494, 225] width 988 height 451
click at [465, 259] on div "AS PER CLIENT EMAIL, PLEASE DO NOT SUBMIT THE VAT RETURN UNTILL 01ST NOVEMBER 2…" at bounding box center [484, 212] width 959 height 93
click at [433, 239] on div "AS PER CLIENT EMAIL, PLEASE DO NOT SUBMIT THE VAT RETURN UNTILL 01ST NOVEMBER 2…" at bounding box center [484, 212] width 959 height 93
click at [627, 12] on form at bounding box center [627, 17] width 124 height 15
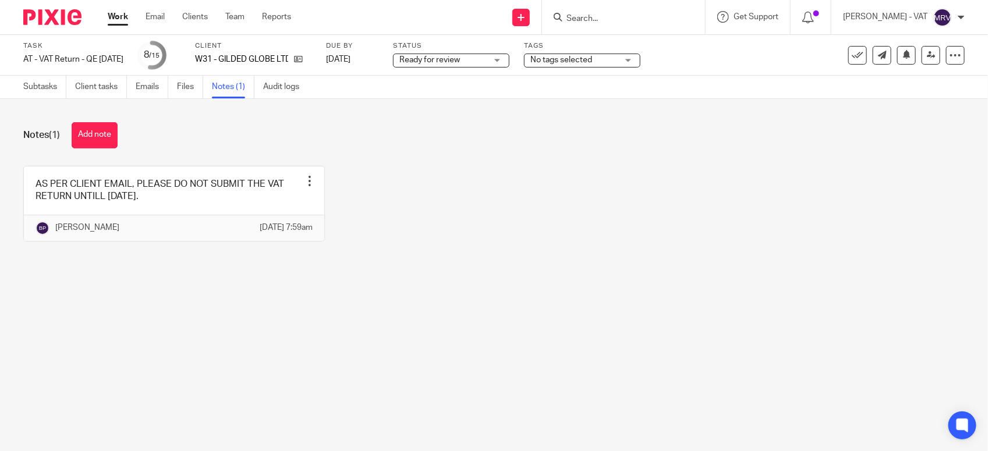
click at [621, 14] on input "Search" at bounding box center [617, 19] width 105 height 10
click at [595, 21] on input "Search" at bounding box center [617, 19] width 105 height 10
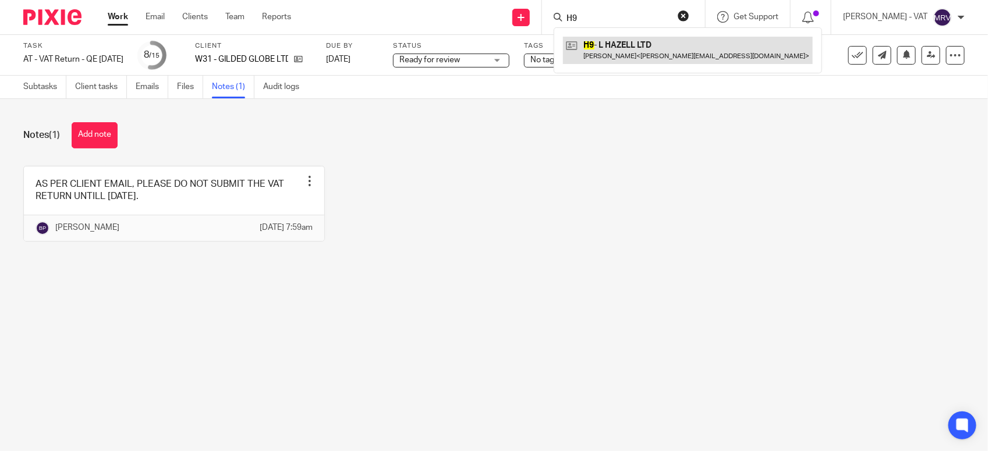
type input "H9"
click at [638, 47] on link at bounding box center [688, 50] width 250 height 27
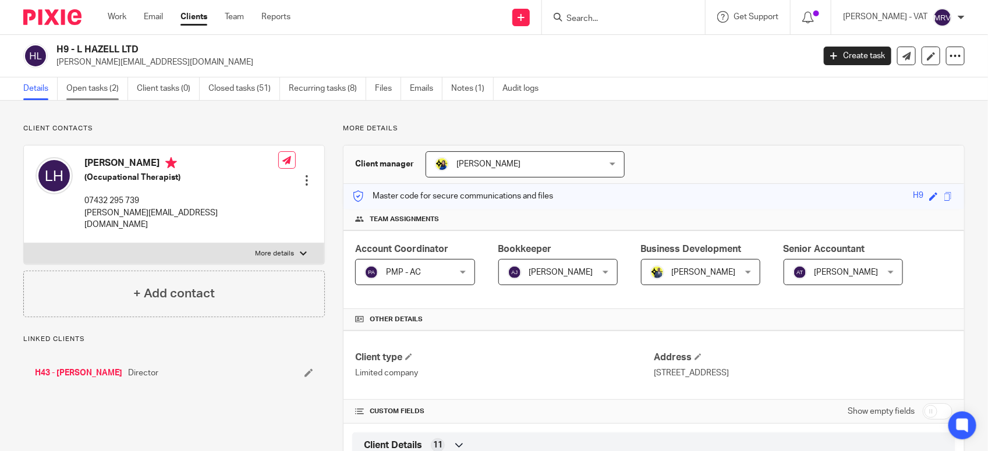
click at [88, 94] on link "Open tasks (2)" at bounding box center [97, 88] width 62 height 23
drag, startPoint x: 77, startPoint y: 49, endPoint x: 141, endPoint y: 44, distance: 64.8
click at [141, 44] on h2 "H9 - L HAZELL LTD" at bounding box center [356, 50] width 600 height 12
copy h2 "L HAZELL LTD"
click at [464, 88] on link "Notes (1)" at bounding box center [472, 88] width 42 height 23
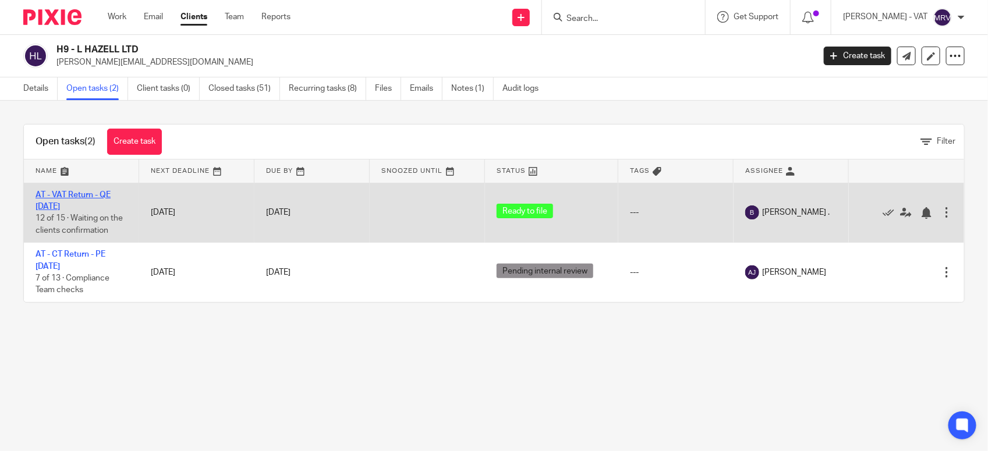
click at [77, 191] on link "AT - VAT Return - QE [DATE]" at bounding box center [73, 201] width 75 height 20
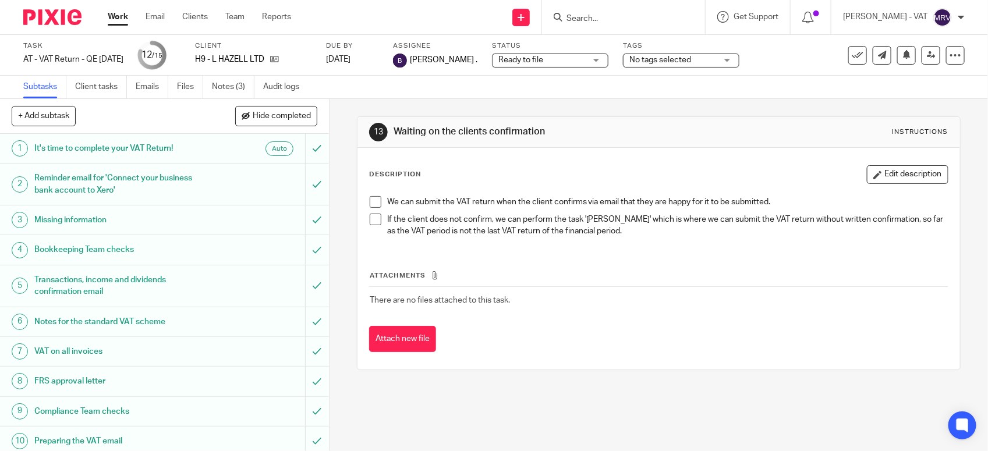
click at [371, 200] on span at bounding box center [376, 202] width 12 height 12
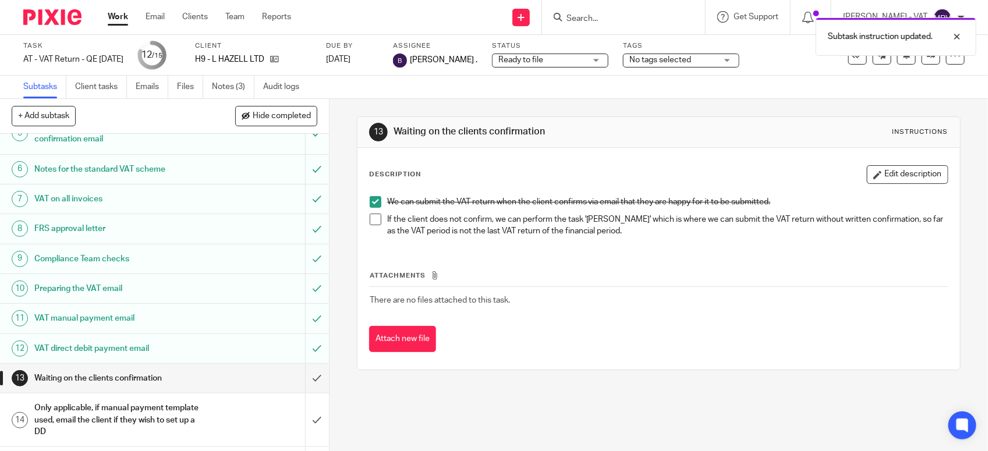
scroll to position [181, 0]
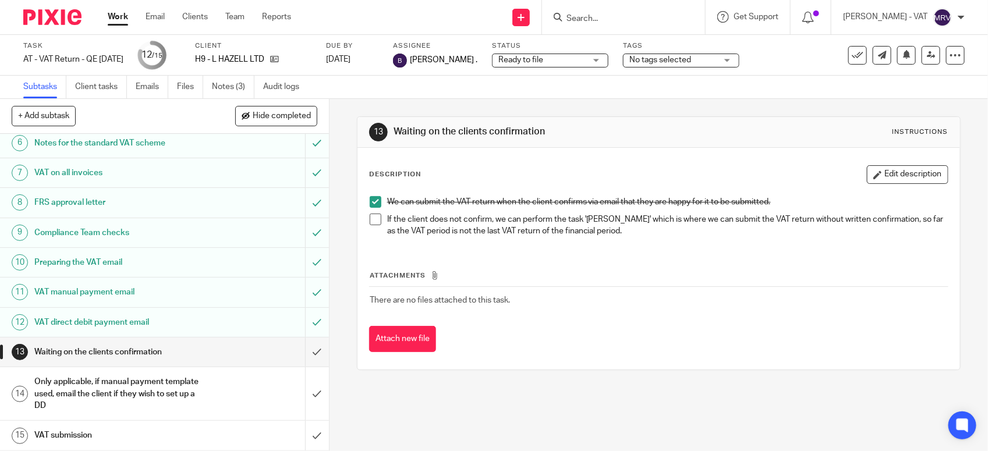
click at [578, 275] on th "Attachments" at bounding box center [658, 278] width 579 height 17
click at [545, 253] on div "Attachments There are no files attached to this task. Attach new file" at bounding box center [658, 300] width 579 height 106
click at [296, 355] on input "submit" at bounding box center [164, 352] width 329 height 29
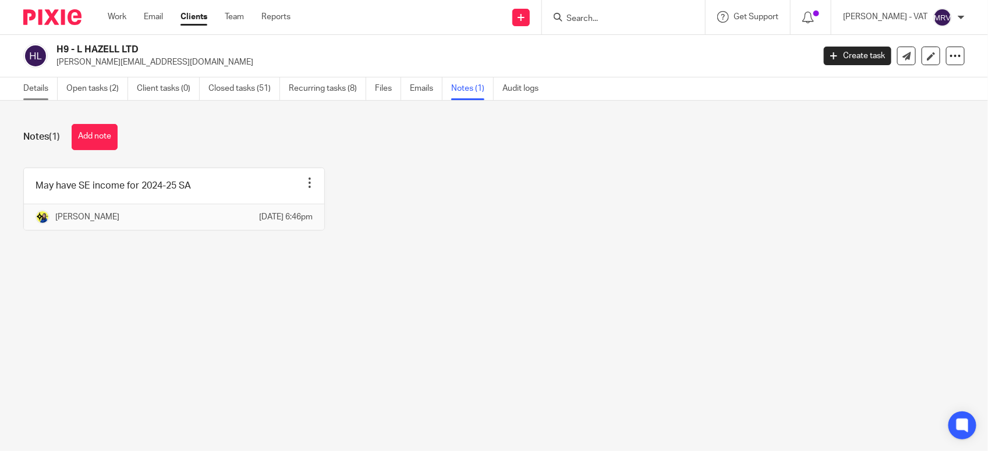
click at [32, 93] on link "Details" at bounding box center [40, 88] width 34 height 23
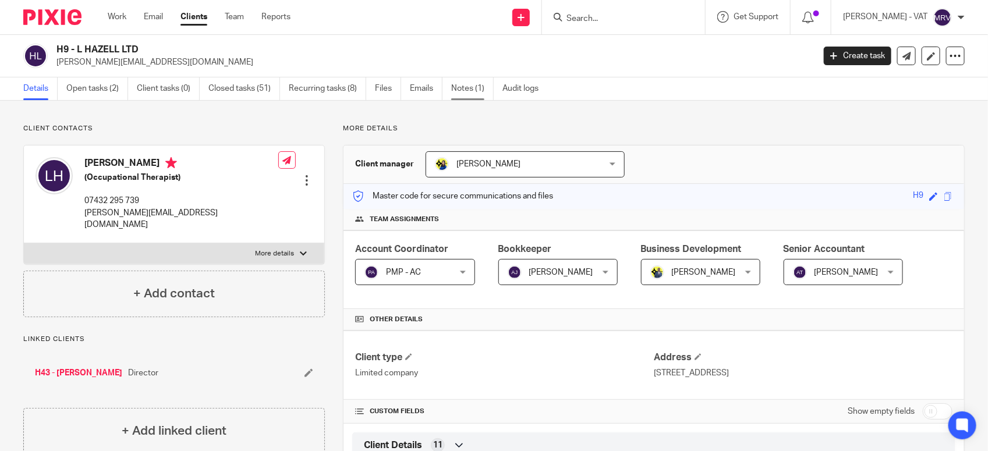
click at [476, 88] on link "Notes (1)" at bounding box center [472, 88] width 42 height 23
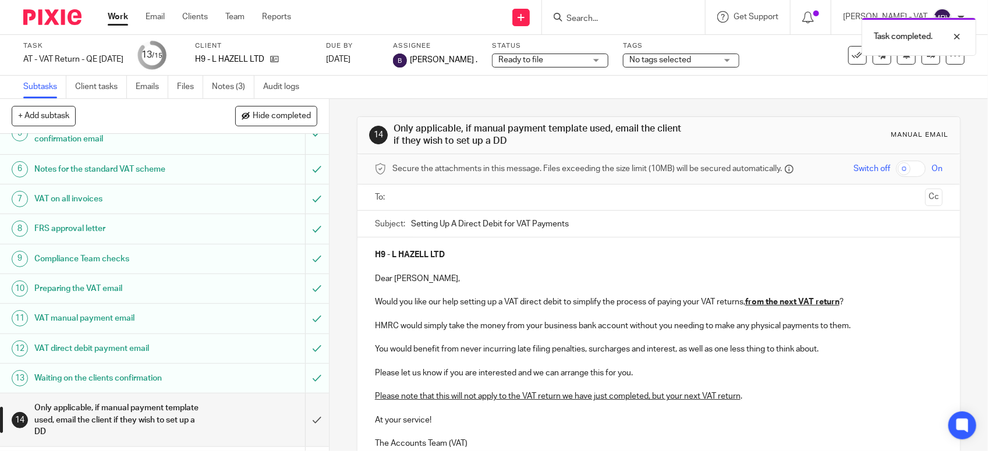
scroll to position [181, 0]
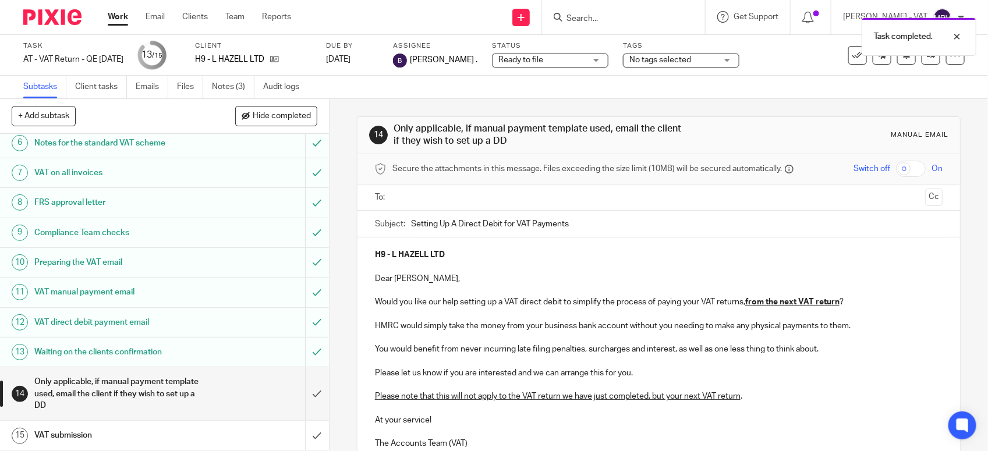
click at [434, 198] on input "text" at bounding box center [658, 197] width 524 height 13
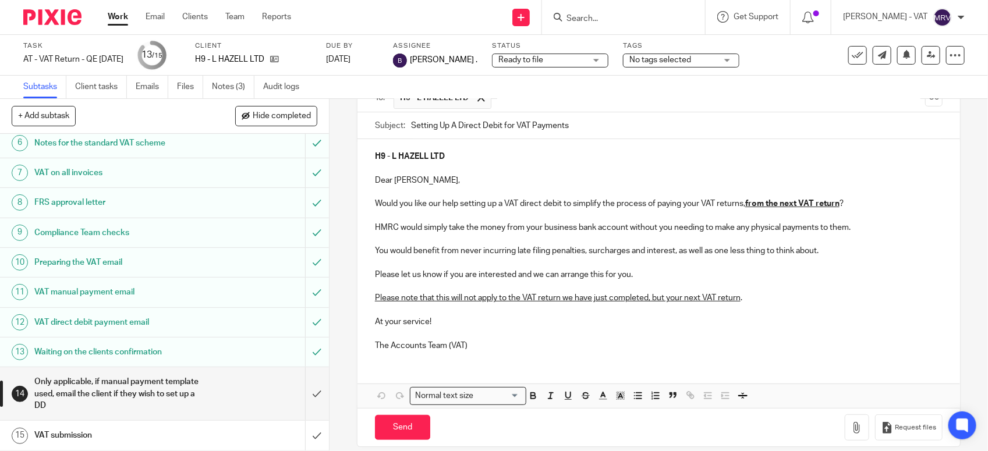
scroll to position [116, 0]
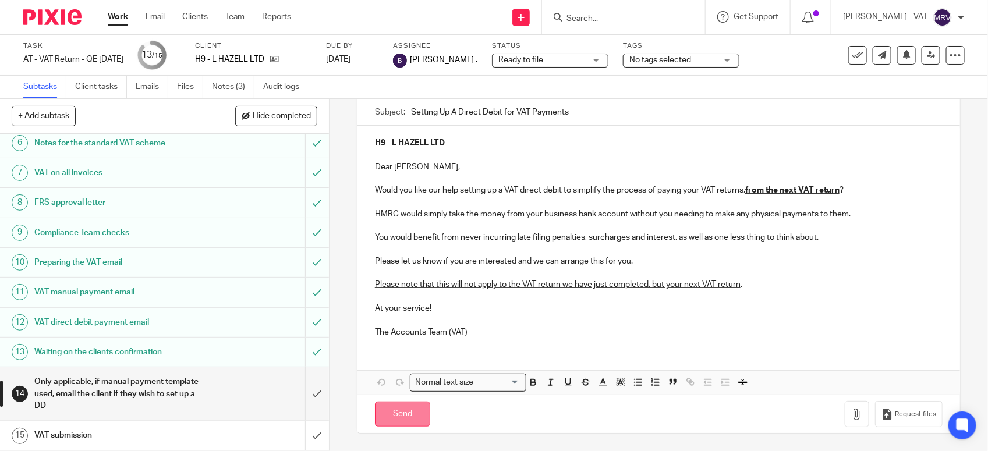
click at [413, 407] on input "Send" at bounding box center [402, 414] width 55 height 25
type input "Sent"
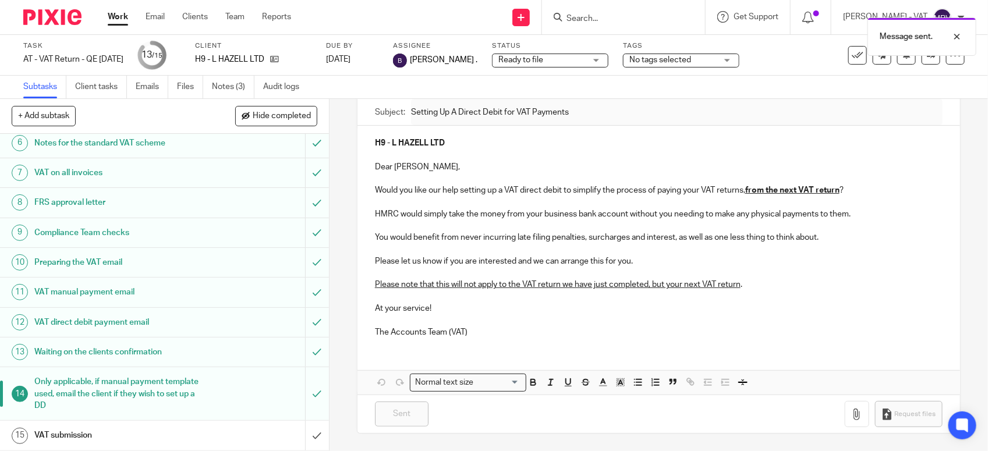
click at [169, 427] on h1 "VAT submission" at bounding box center [120, 435] width 173 height 17
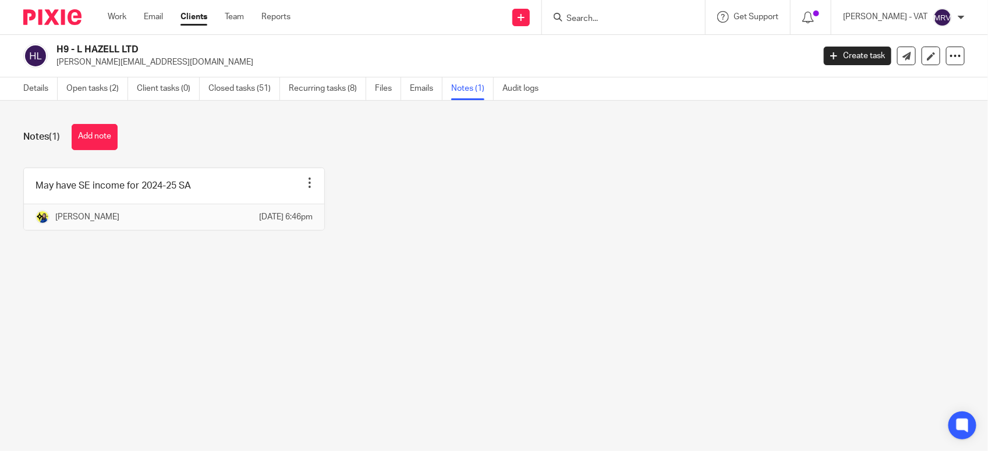
click at [17, 94] on div "Details Open tasks (2) Client tasks (0) Closed tasks (51) Recurring tasks (8) F…" at bounding box center [284, 88] width 568 height 23
click at [30, 86] on link "Details" at bounding box center [40, 88] width 34 height 23
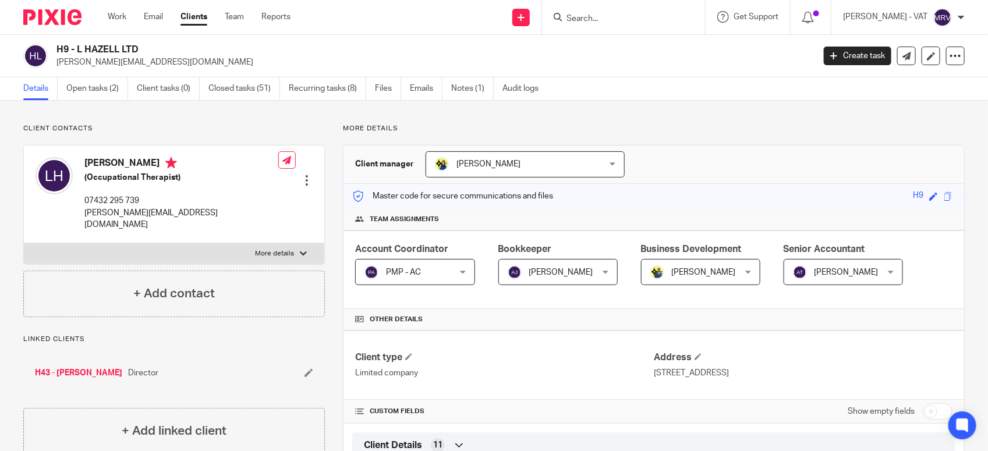
drag, startPoint x: 77, startPoint y: 47, endPoint x: 186, endPoint y: 47, distance: 108.9
click at [186, 47] on h2 "H9 - L HAZELL LTD" at bounding box center [356, 50] width 600 height 12
copy h2 "L HAZELL LTD"
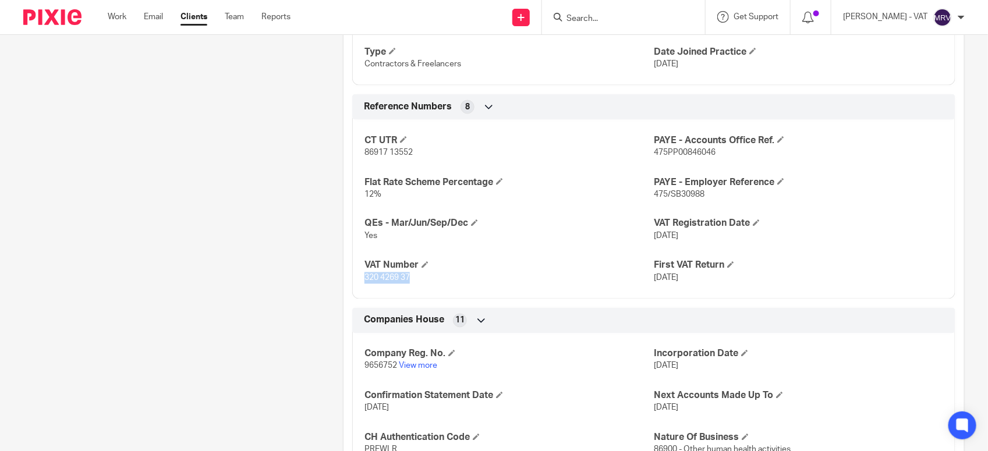
drag, startPoint x: 361, startPoint y: 281, endPoint x: 408, endPoint y: 284, distance: 47.2
click at [408, 284] on p "320 4269 37" at bounding box center [508, 278] width 289 height 12
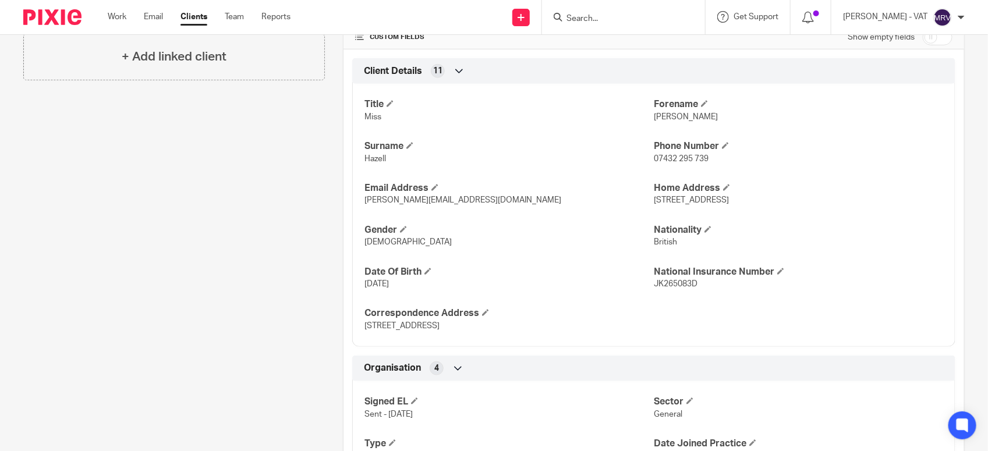
scroll to position [257, 0]
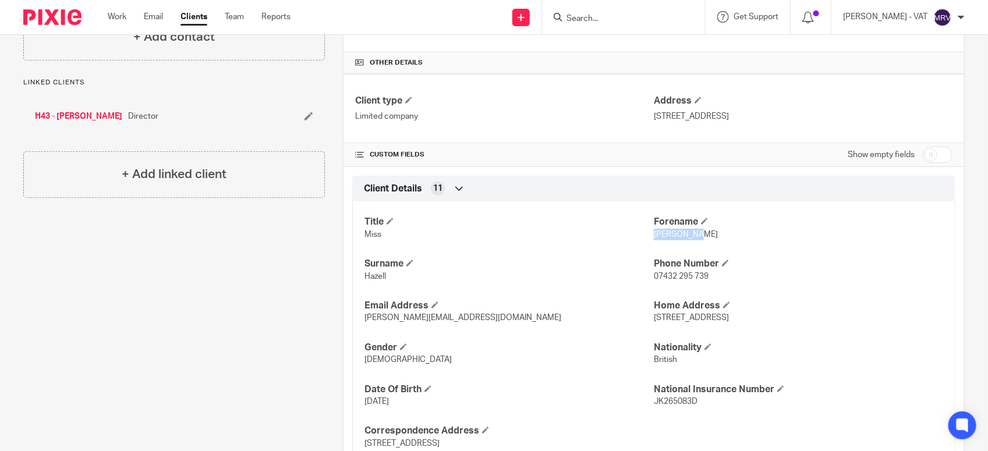
drag, startPoint x: 647, startPoint y: 236, endPoint x: 697, endPoint y: 237, distance: 49.5
click at [697, 237] on p "Leigh-Anne" at bounding box center [798, 235] width 289 height 12
copy span "Leigh-Anne"
click at [598, 18] on input "Search" at bounding box center [617, 19] width 105 height 10
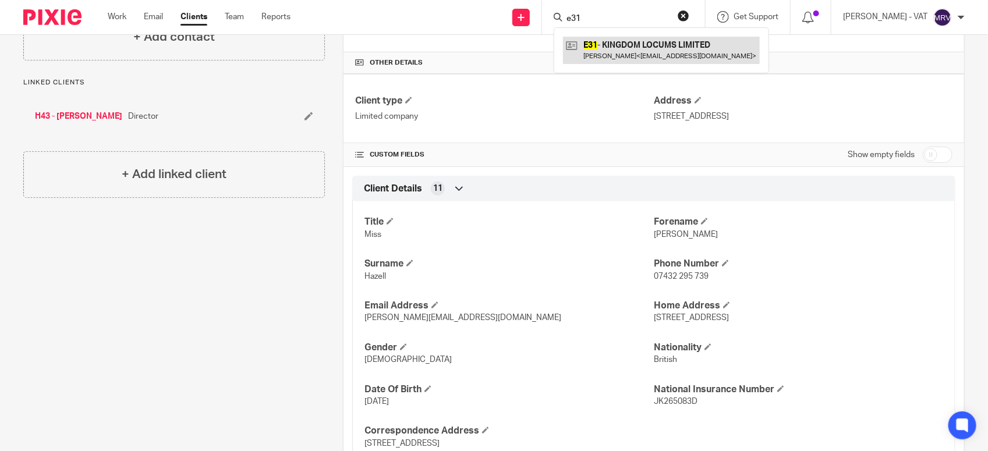
type input "e31"
click at [623, 45] on link at bounding box center [661, 50] width 197 height 27
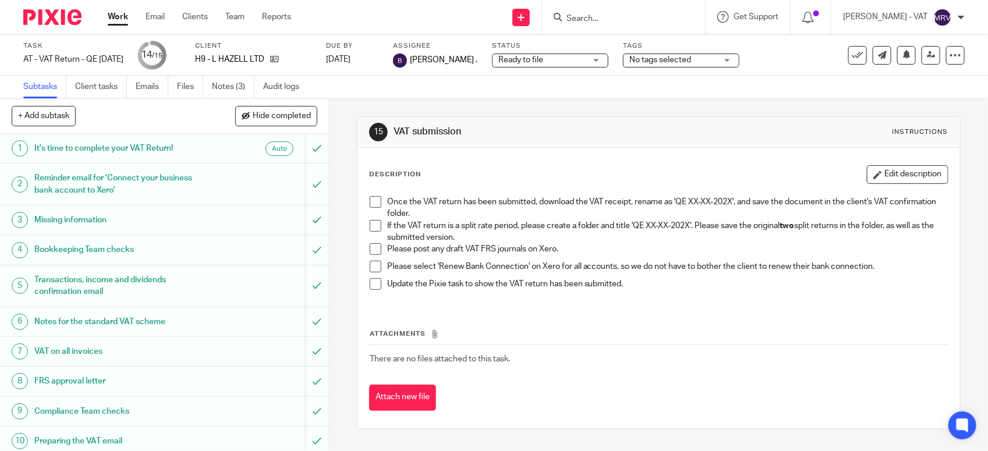
click at [375, 231] on span at bounding box center [376, 226] width 12 height 12
click at [370, 254] on span at bounding box center [376, 249] width 12 height 12
click at [371, 263] on span at bounding box center [376, 267] width 12 height 12
click at [371, 204] on span at bounding box center [376, 202] width 12 height 12
click at [370, 290] on span at bounding box center [376, 284] width 12 height 12
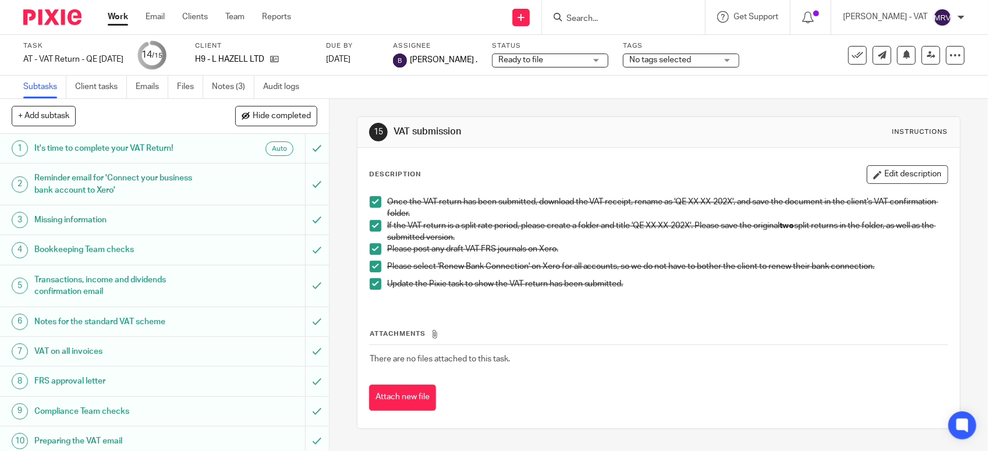
click at [433, 295] on div "Update the Pixie task to show the VAT return has been submitted." at bounding box center [667, 286] width 561 height 17
click at [457, 318] on div "Attachments There are no files attached to this task. Attach new file" at bounding box center [658, 358] width 579 height 106
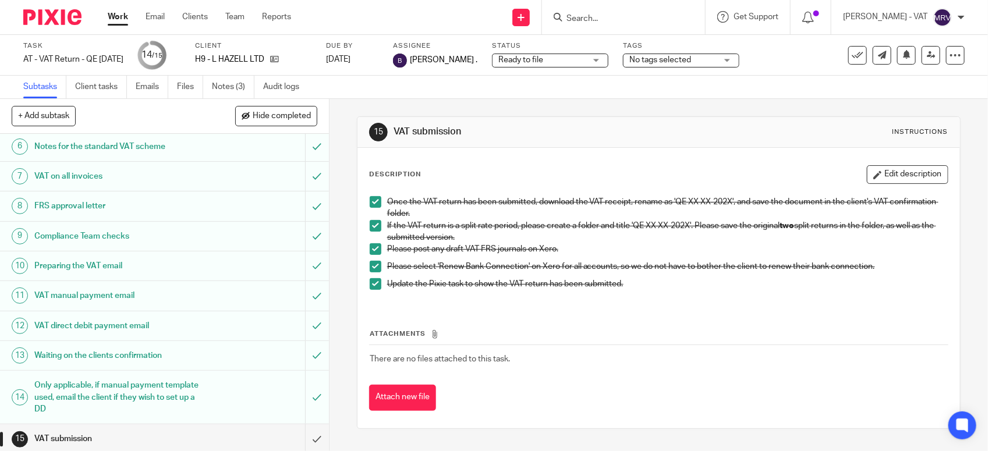
scroll to position [181, 0]
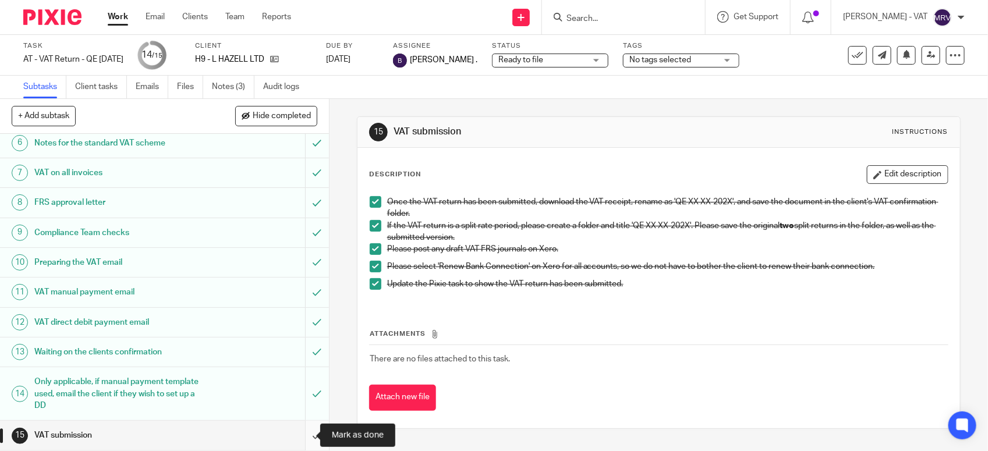
click at [300, 437] on input "submit" at bounding box center [164, 435] width 329 height 29
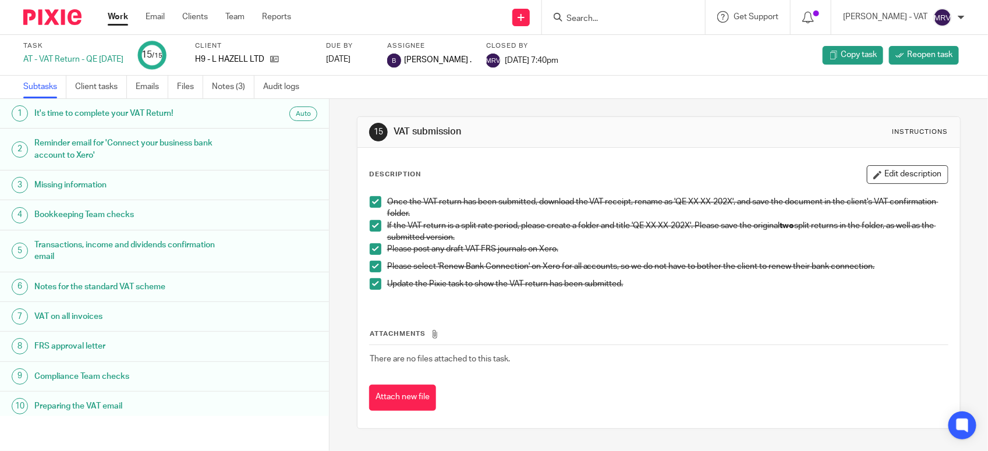
click at [533, 313] on div "Attachments There are no files attached to this task. Attach new file" at bounding box center [658, 358] width 579 height 106
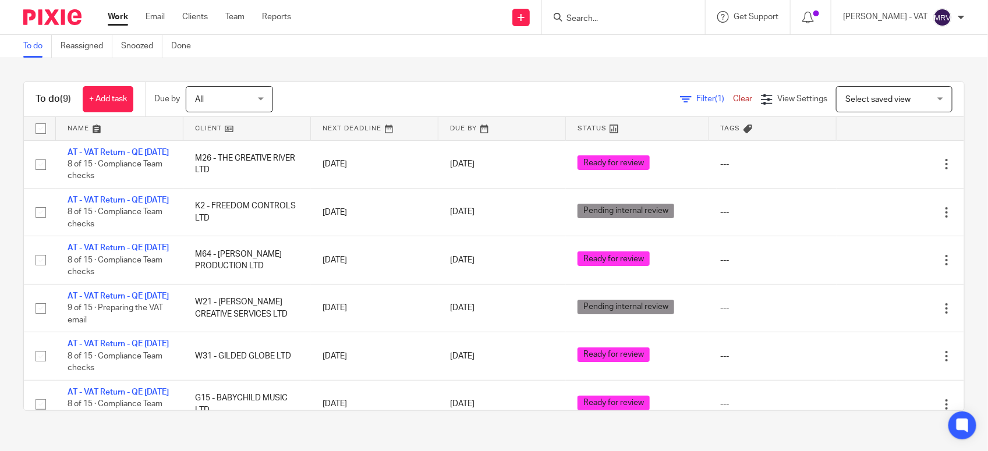
click at [419, 75] on div "To do (9) + Add task Due by All All [DATE] [DATE] This week Next week This mont…" at bounding box center [494, 246] width 988 height 376
click at [455, 60] on div "To do (9) + Add task Due by All All Today Tomorrow This week Next week This mon…" at bounding box center [494, 246] width 988 height 376
click at [0, 219] on html "Work Email Clients Team Reports Work Email Clients Team Reports Settings Send n…" at bounding box center [494, 225] width 988 height 451
click at [598, 17] on input "Search" at bounding box center [617, 19] width 105 height 10
type input "b14"
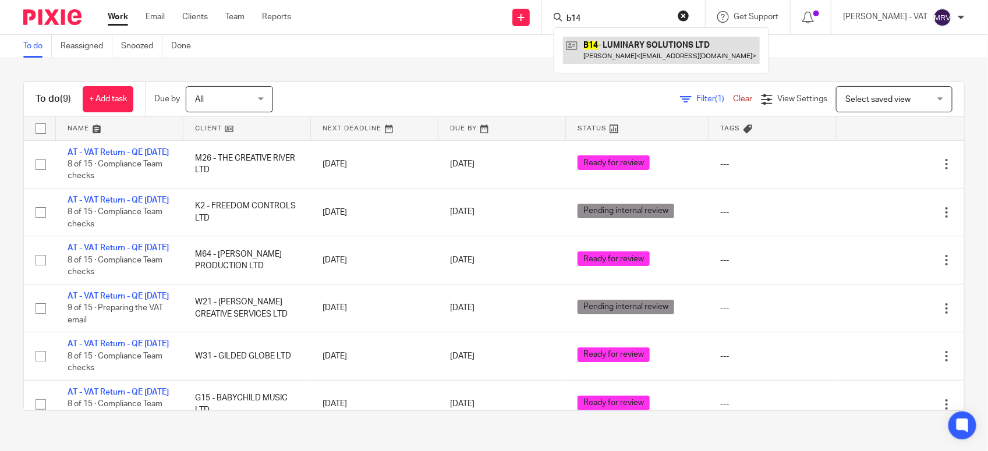
click at [658, 45] on link at bounding box center [661, 50] width 197 height 27
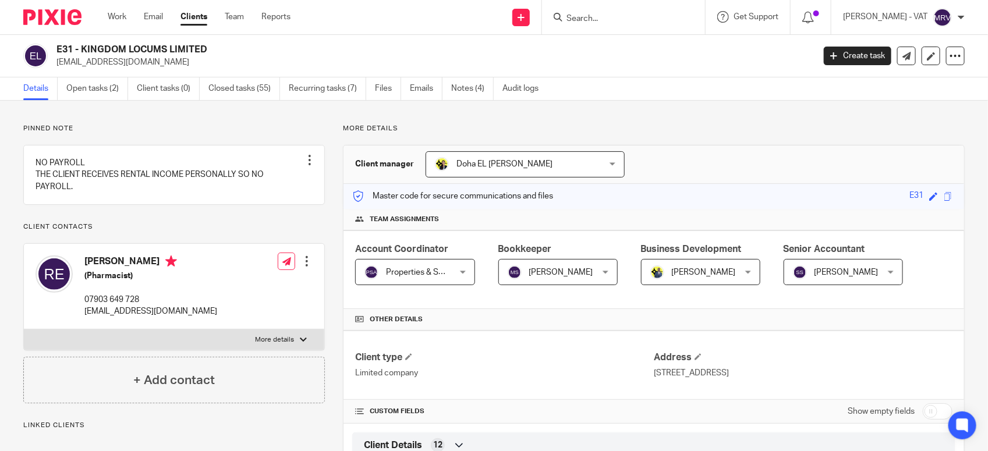
click at [118, 87] on link "Open tasks (2)" at bounding box center [97, 88] width 62 height 23
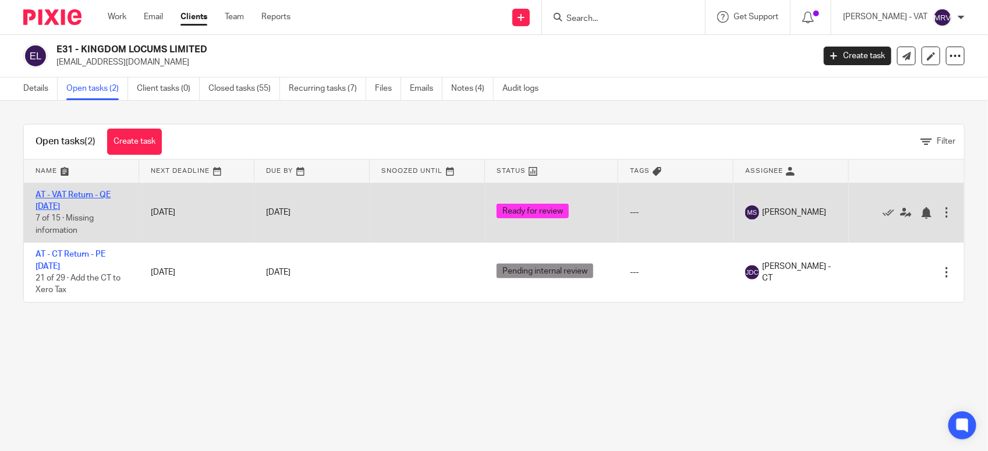
click at [76, 193] on link "AT - VAT Return - QE [DATE]" at bounding box center [73, 201] width 75 height 20
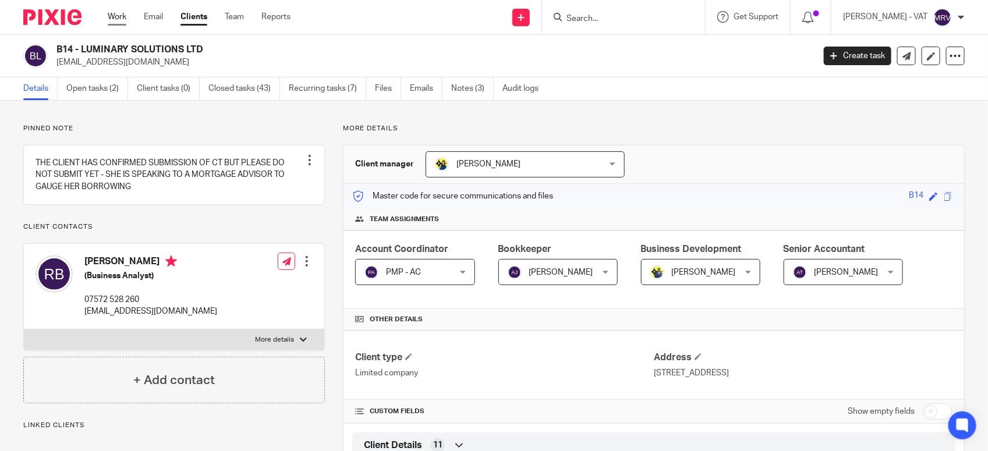
click at [119, 18] on link "Work" at bounding box center [117, 17] width 19 height 12
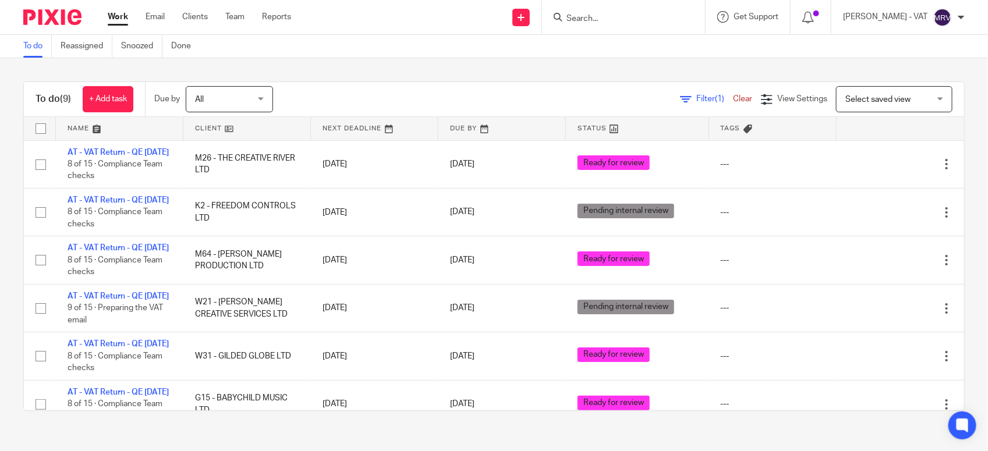
click at [441, 71] on div "To do (9) + Add task Due by All All Today Tomorrow This week Next week This mon…" at bounding box center [494, 246] width 988 height 376
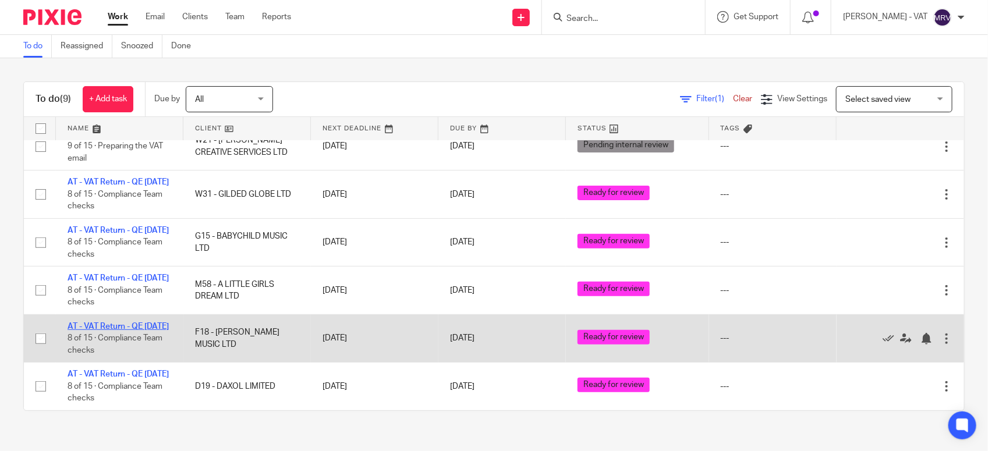
click at [127, 322] on link "AT - VAT Return - QE 30-09-2025" at bounding box center [118, 326] width 101 height 8
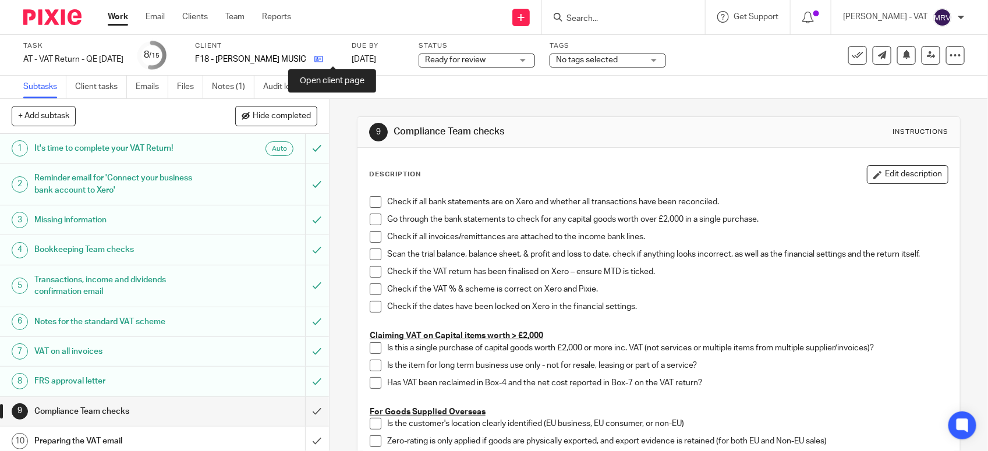
click at [323, 60] on icon at bounding box center [318, 59] width 9 height 9
click at [371, 199] on span at bounding box center [376, 202] width 12 height 12
click at [192, 86] on link "Files" at bounding box center [190, 87] width 26 height 23
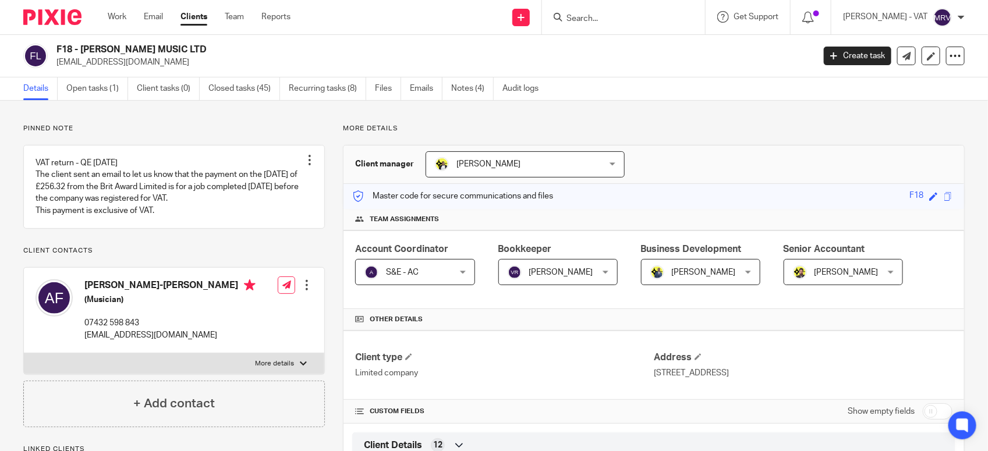
drag, startPoint x: 81, startPoint y: 48, endPoint x: 204, endPoint y: 47, distance: 122.8
click at [204, 47] on h2 "F18 - [PERSON_NAME] MUSIC LTD" at bounding box center [356, 50] width 600 height 12
copy h2 "[PERSON_NAME] MUSIC LTD"
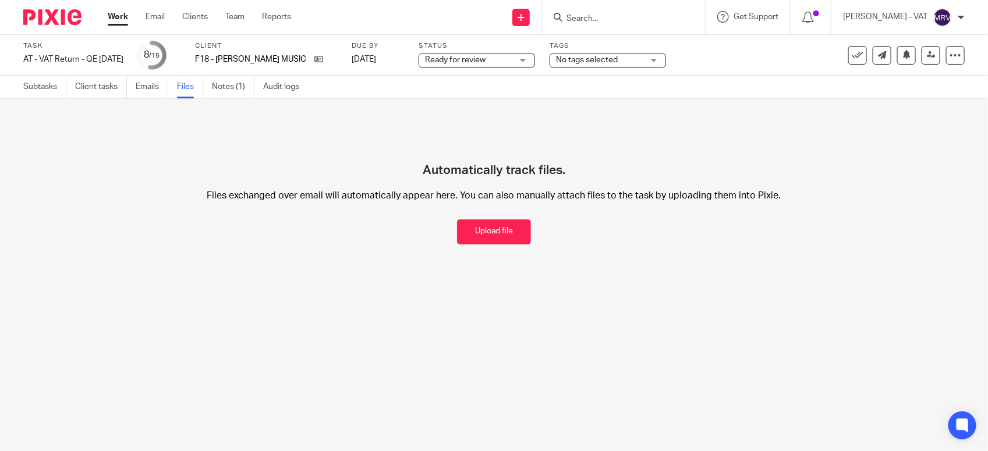
click at [442, 328] on main "Task AT - VAT Return - QE [DATE] Save AT - VAT Return - QE [DATE] 8 /15 Client …" at bounding box center [494, 225] width 988 height 451
click at [231, 86] on link "Notes (1)" at bounding box center [233, 87] width 42 height 23
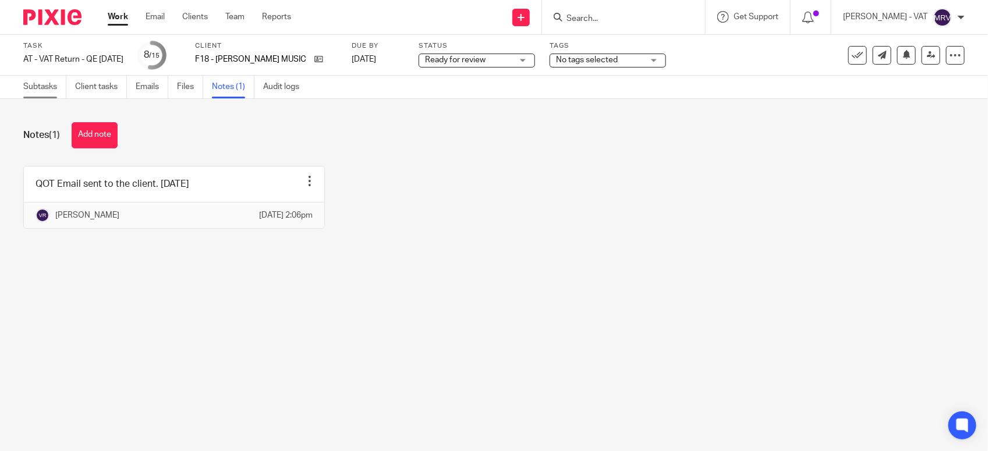
click at [42, 88] on link "Subtasks" at bounding box center [44, 87] width 43 height 23
